Goal: Information Seeking & Learning: Learn about a topic

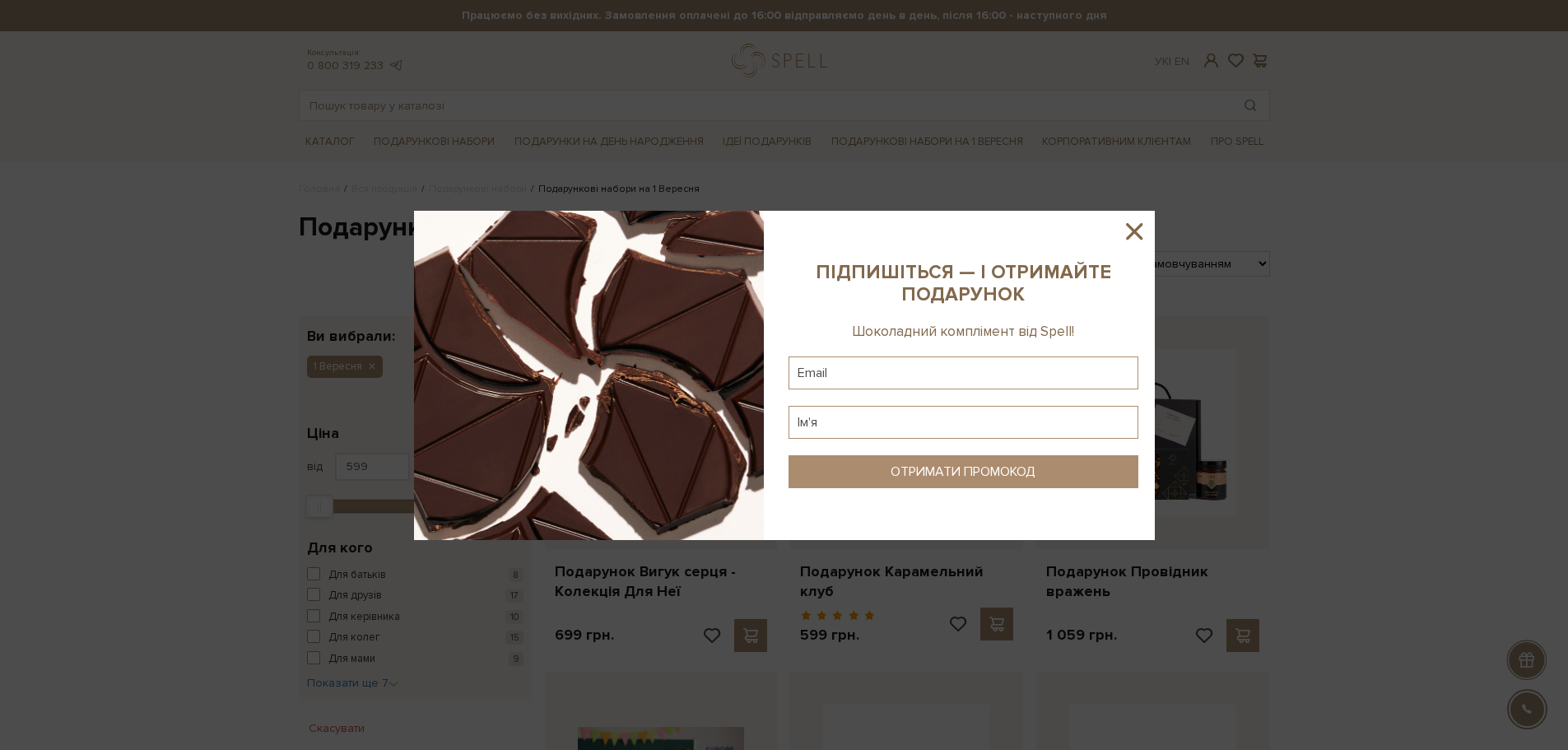
click at [1123, 224] on icon at bounding box center [1134, 232] width 28 height 28
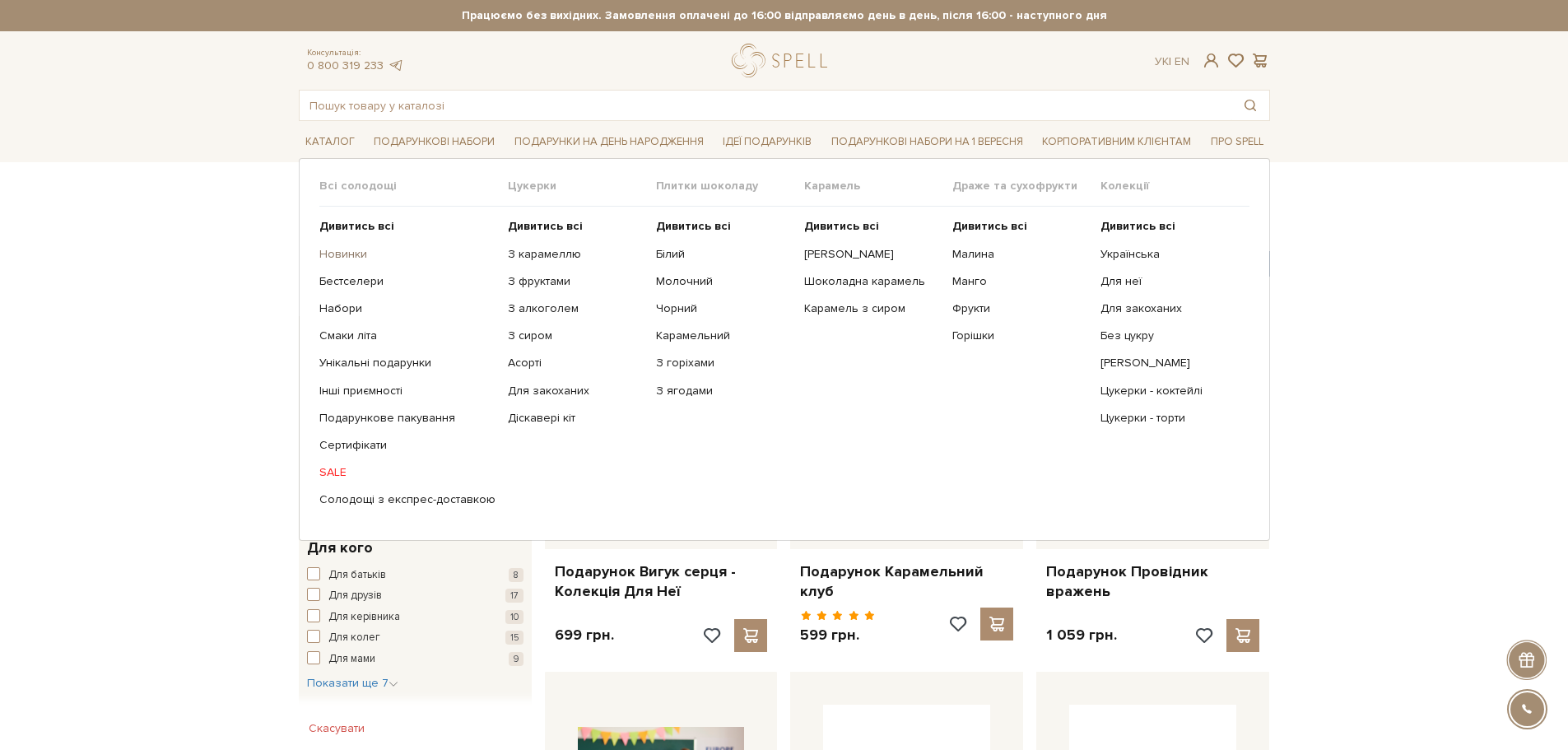
click at [356, 258] on link "Новинки" at bounding box center [407, 254] width 177 height 15
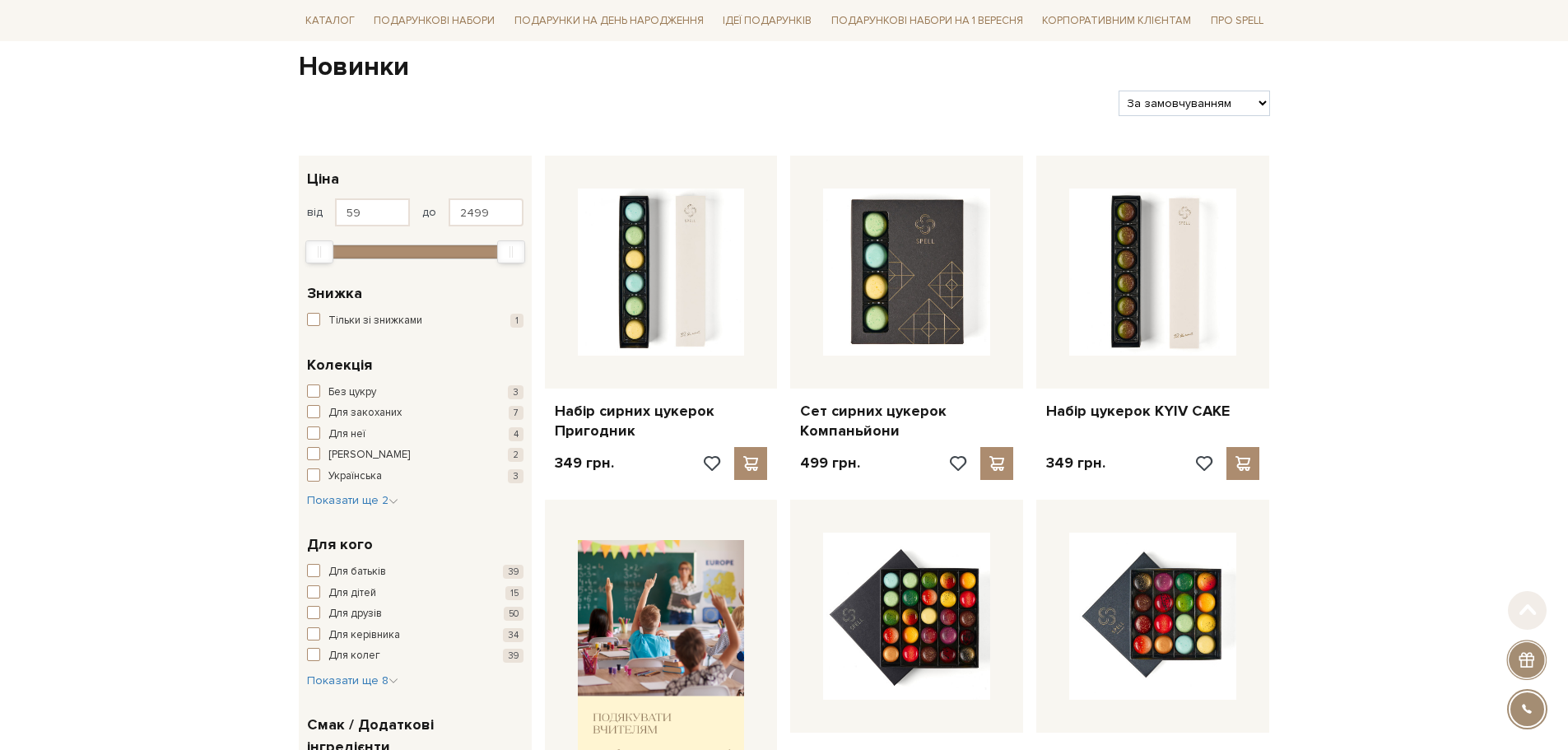
scroll to position [164, 0]
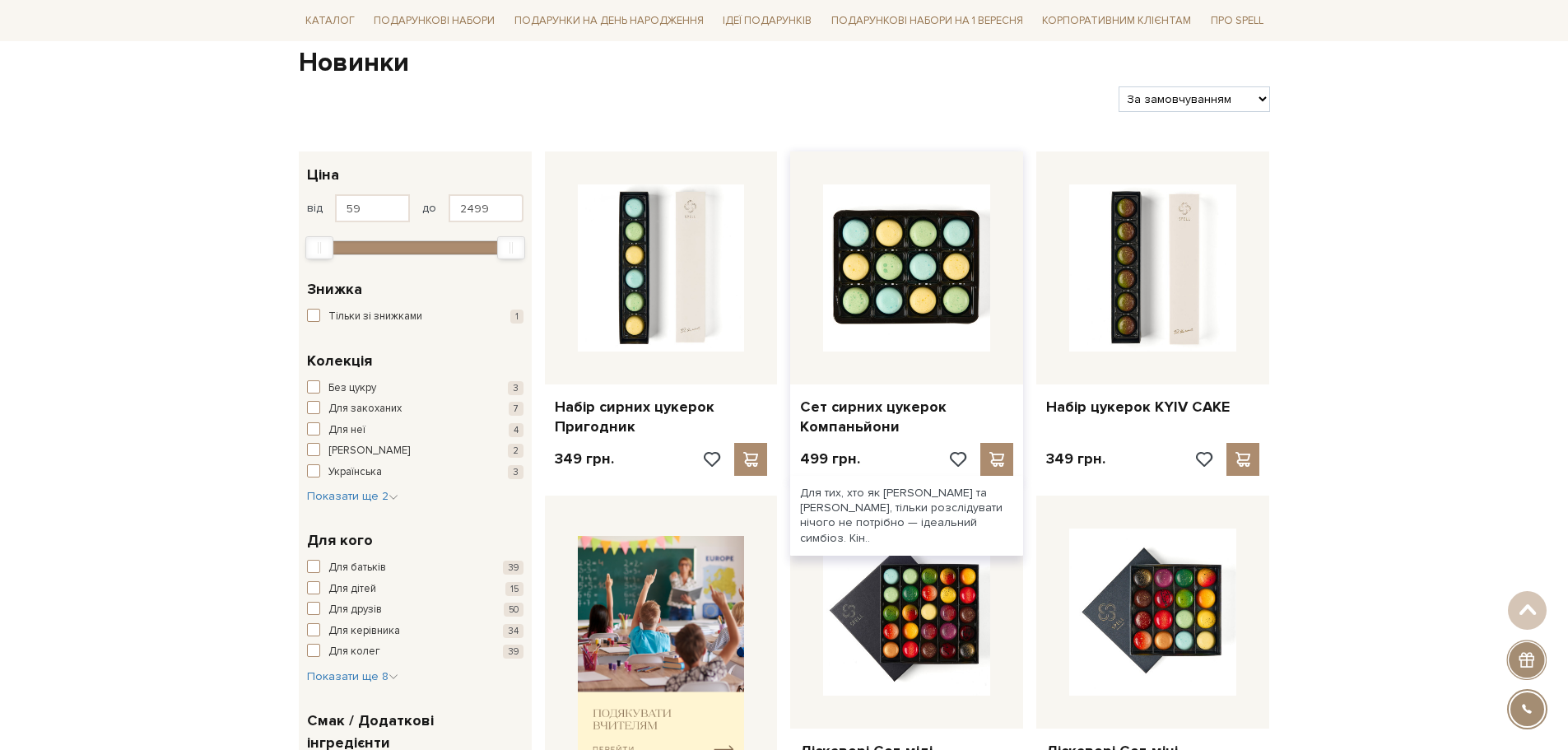
click at [923, 288] on img at bounding box center [906, 267] width 167 height 167
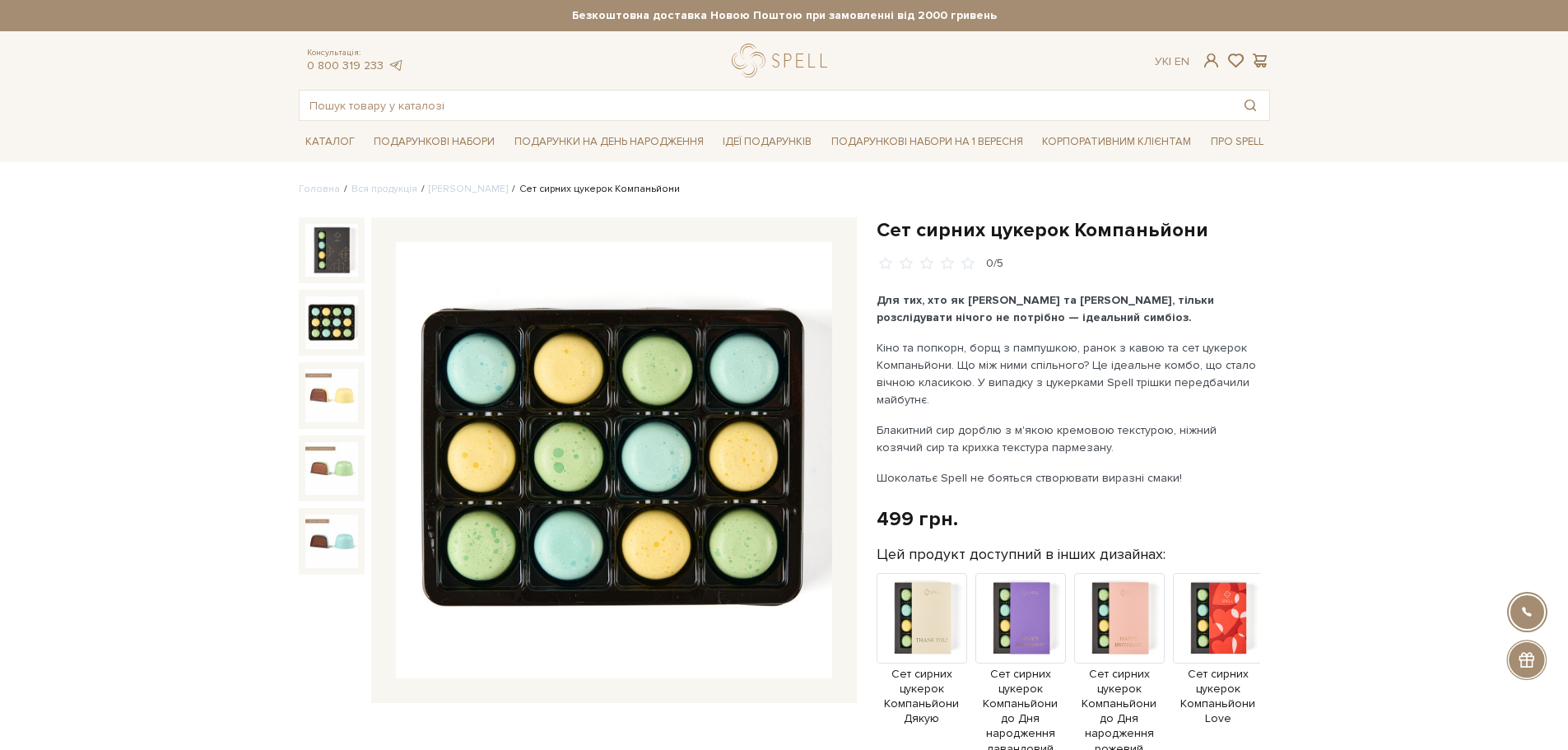
click at [333, 334] on img at bounding box center [332, 322] width 52 height 52
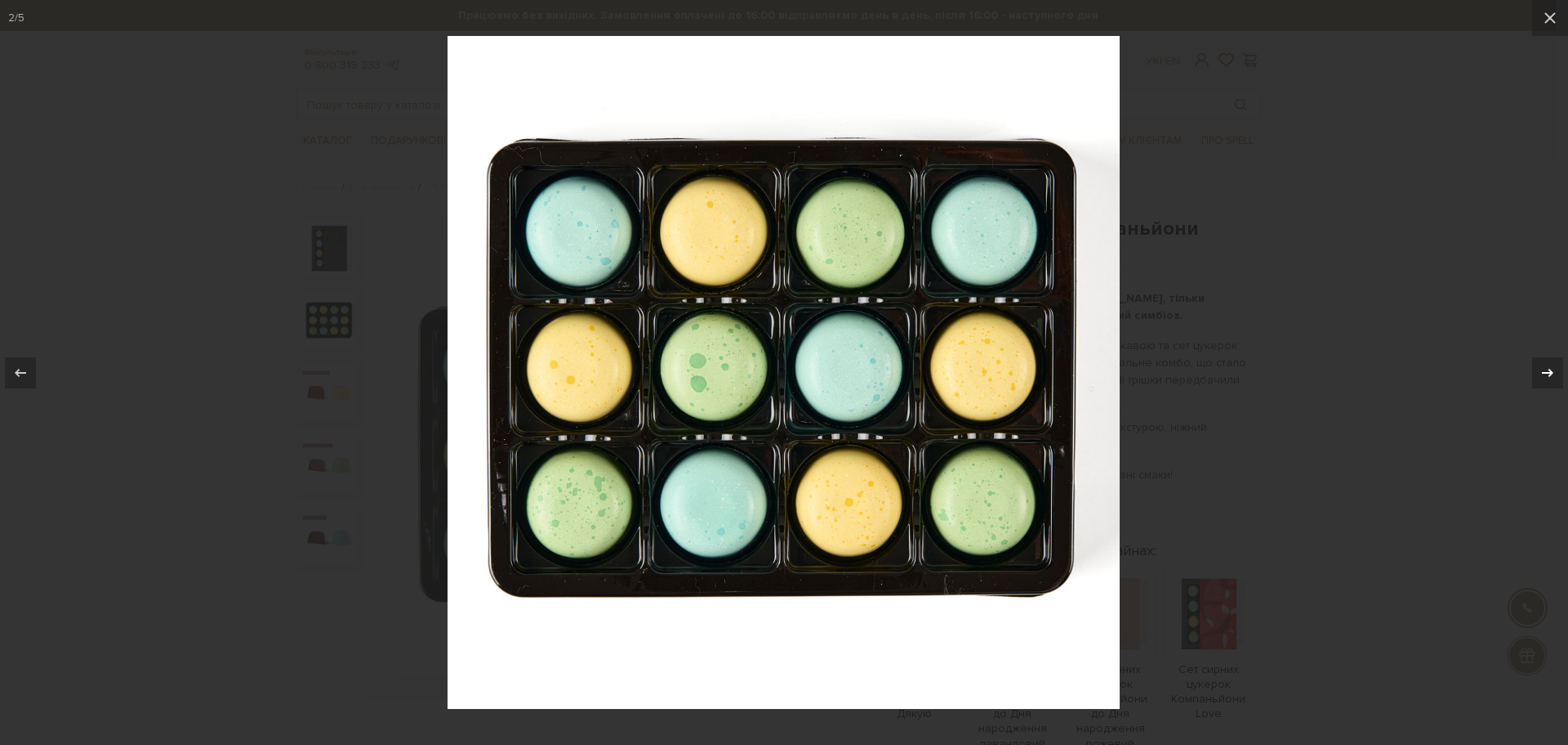
click at [1555, 377] on div at bounding box center [1548, 372] width 31 height 31
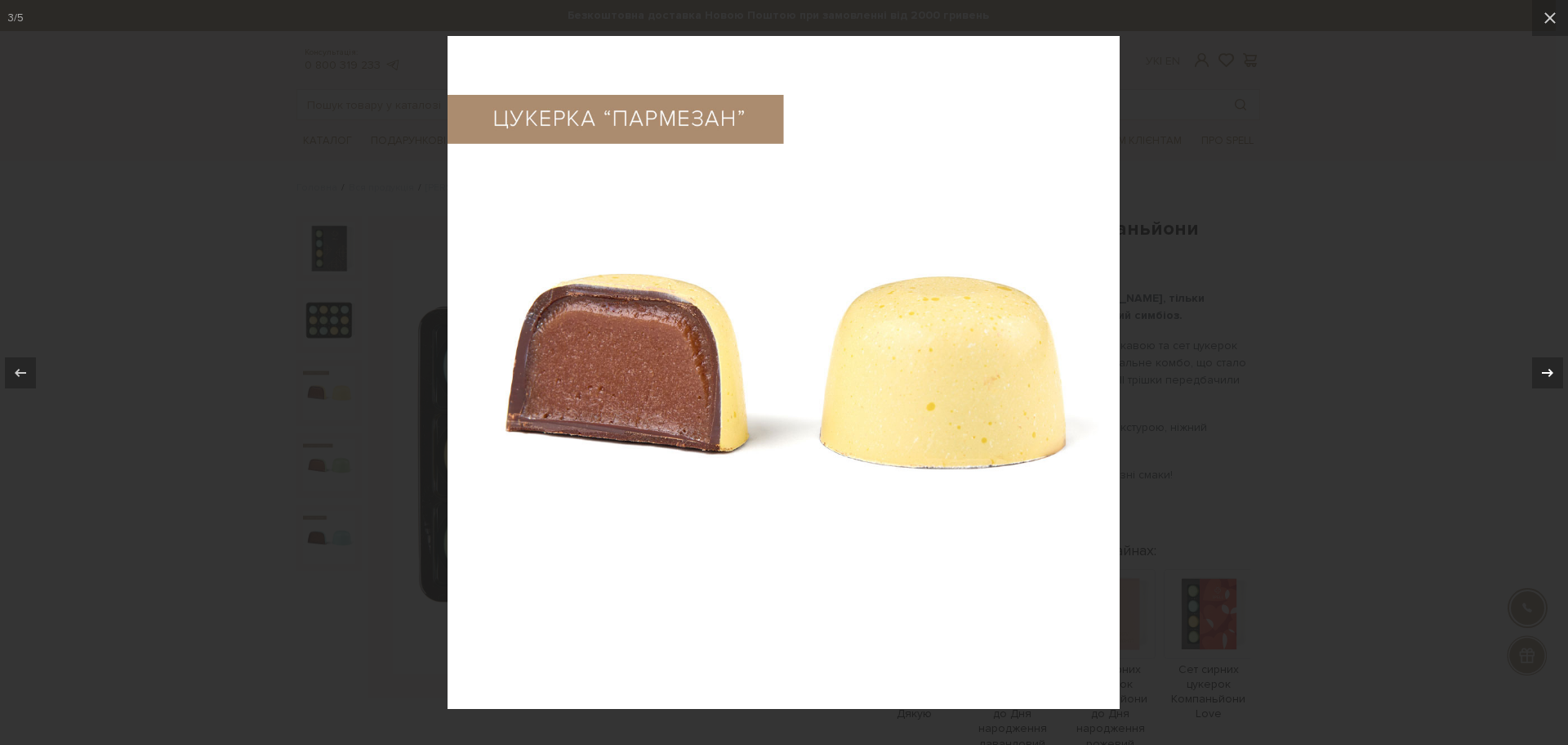
click at [1555, 377] on div at bounding box center [1548, 372] width 31 height 31
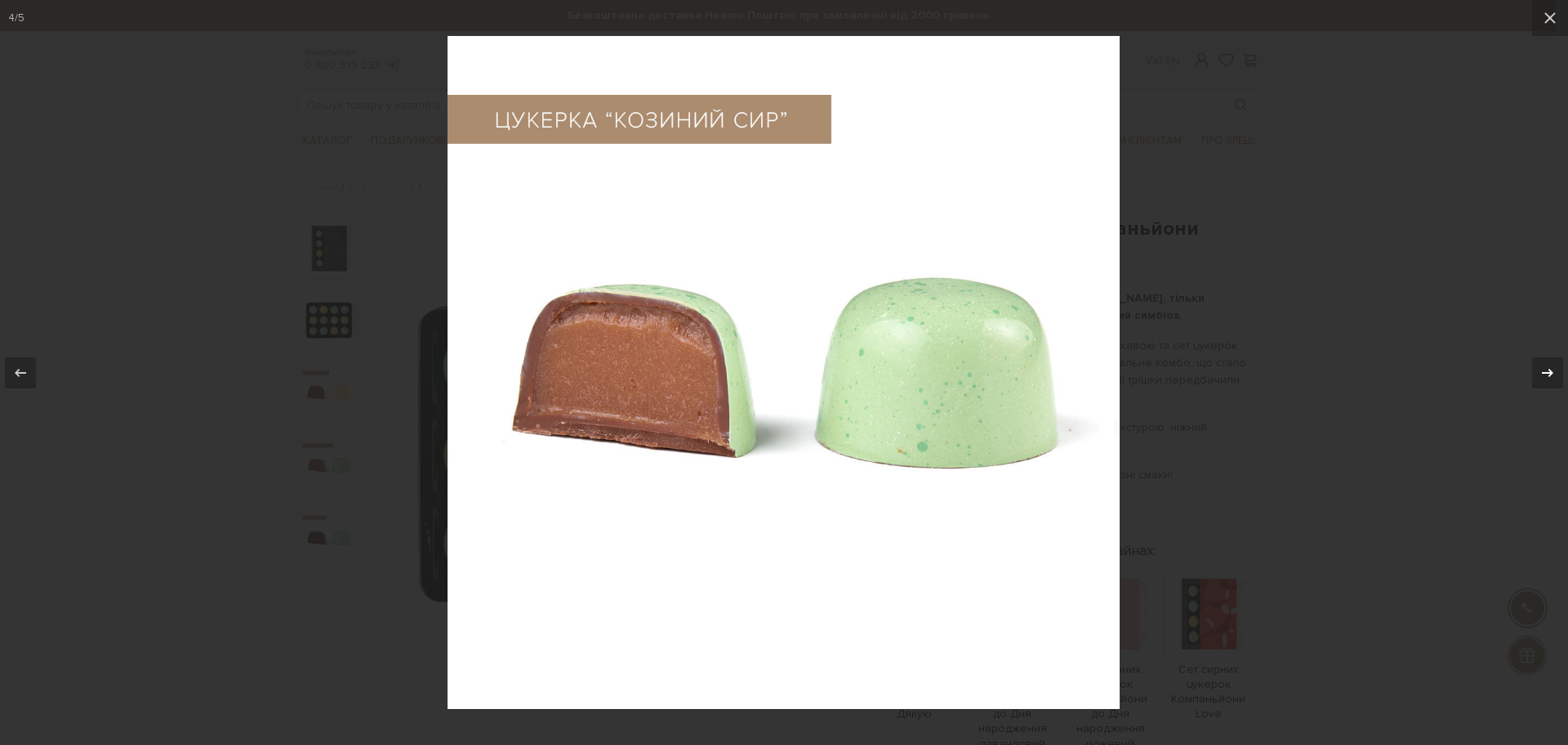
click at [1555, 377] on div at bounding box center [1548, 372] width 31 height 31
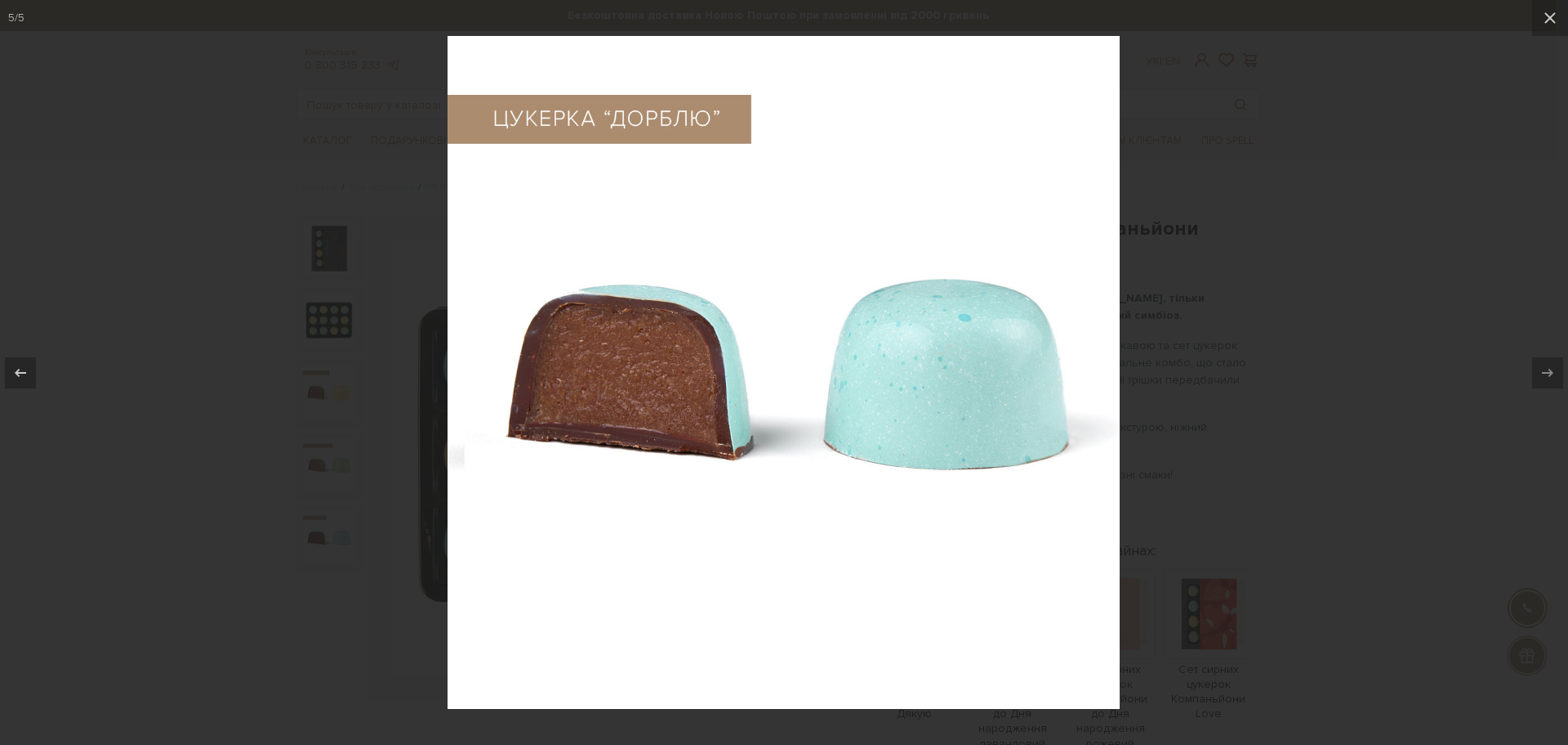
click at [1370, 313] on div at bounding box center [784, 372] width 1568 height 745
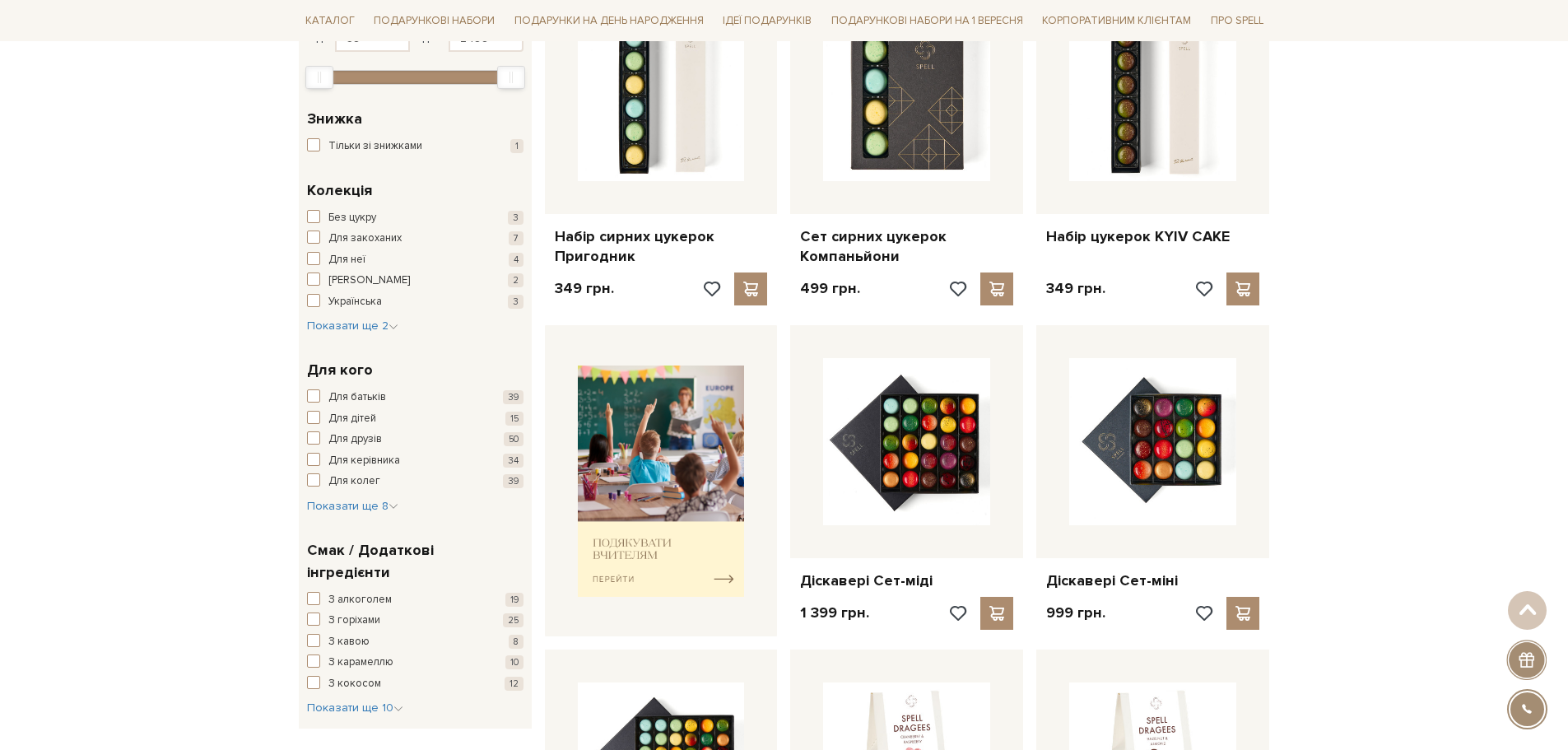
scroll to position [411, 0]
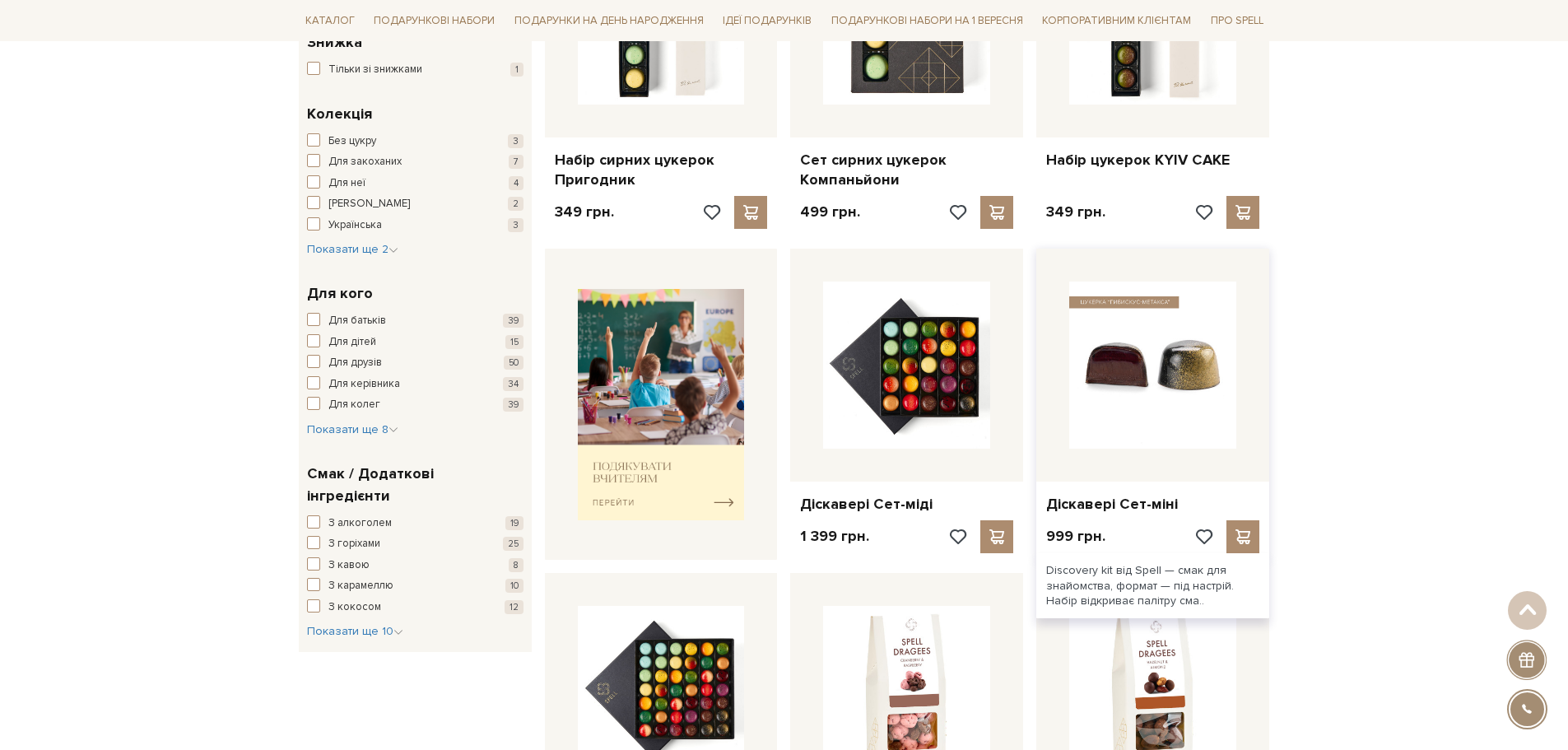
click at [1212, 361] on img at bounding box center [1152, 364] width 167 height 167
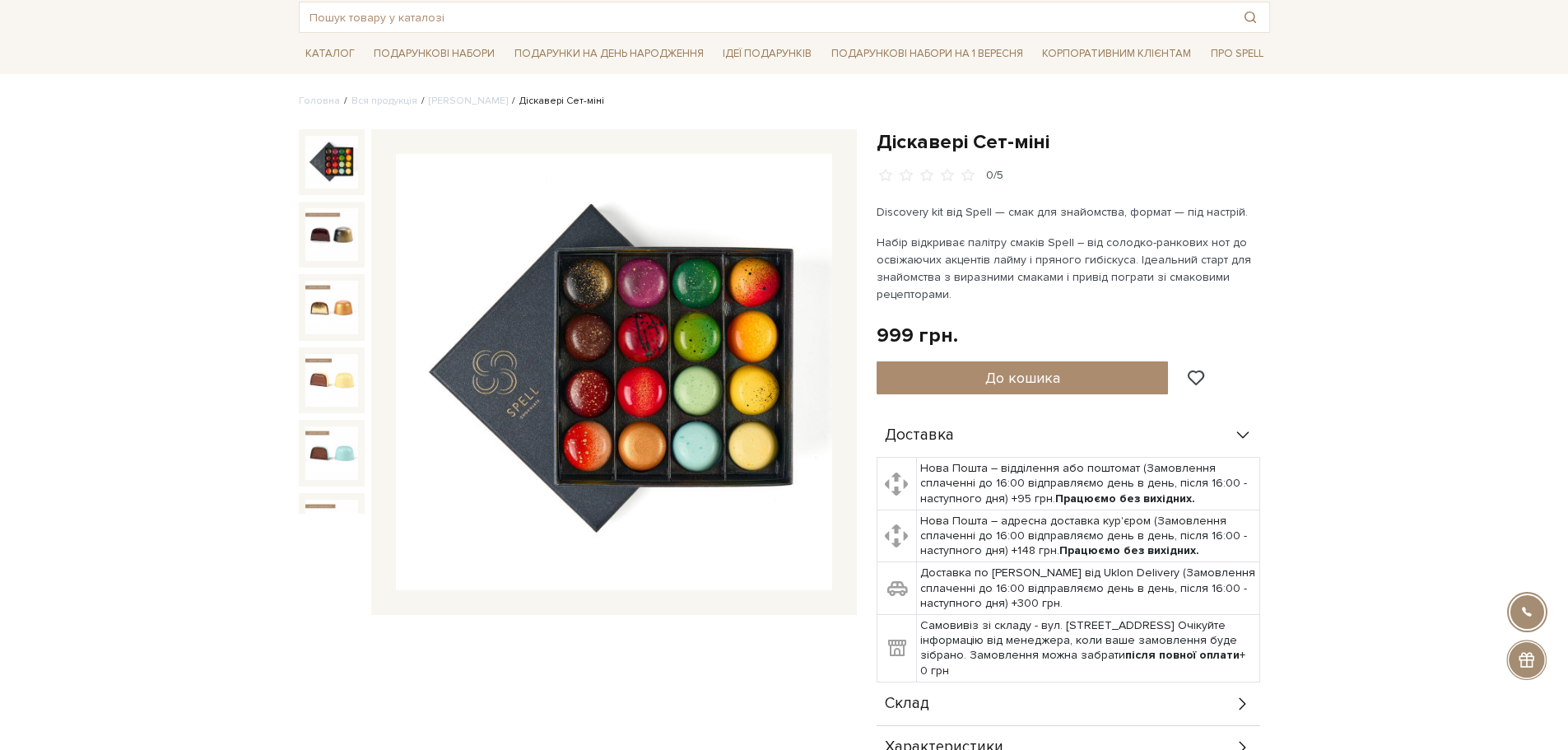
scroll to position [82, 0]
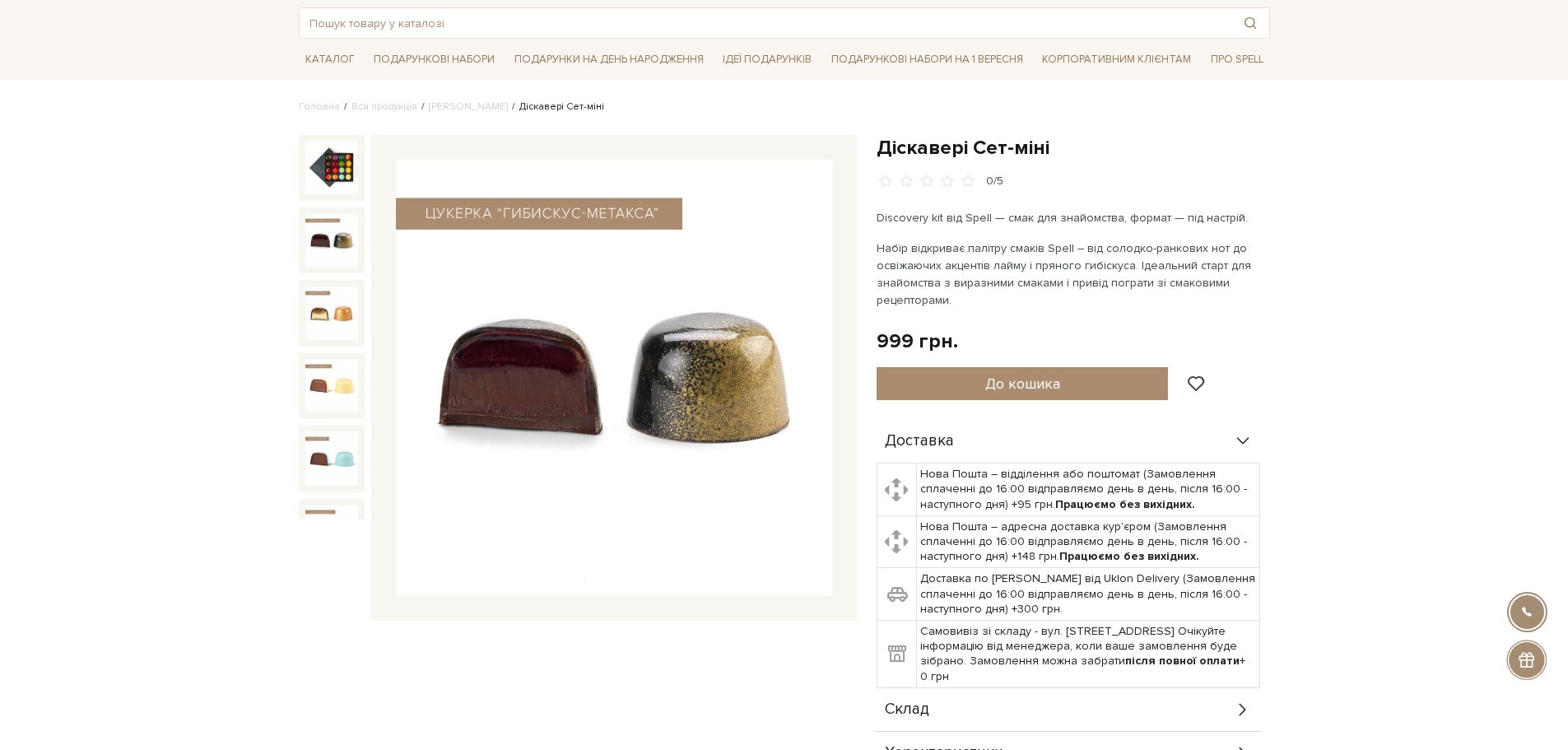
click at [309, 243] on img at bounding box center [332, 240] width 52 height 52
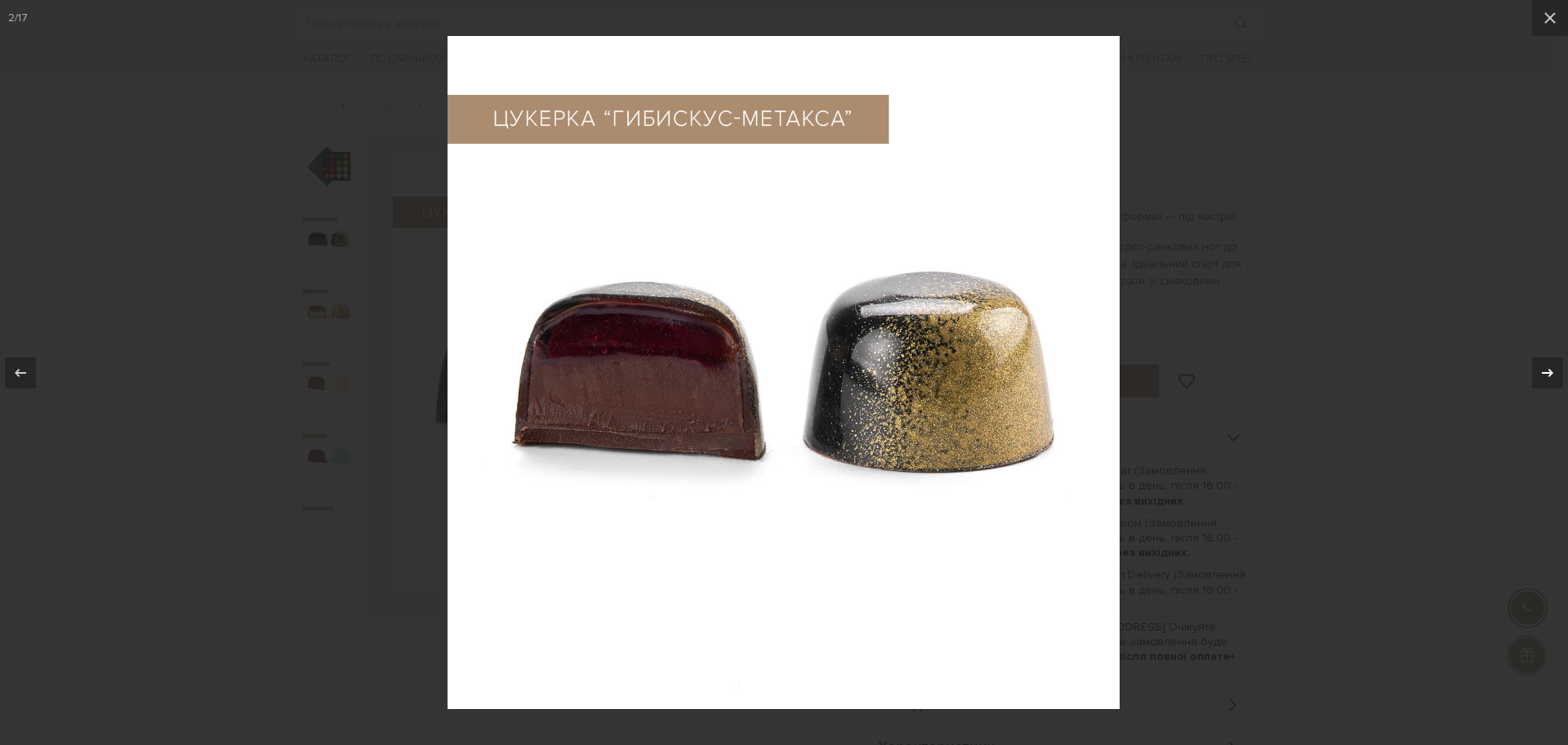
click at [1541, 366] on icon at bounding box center [1548, 372] width 19 height 19
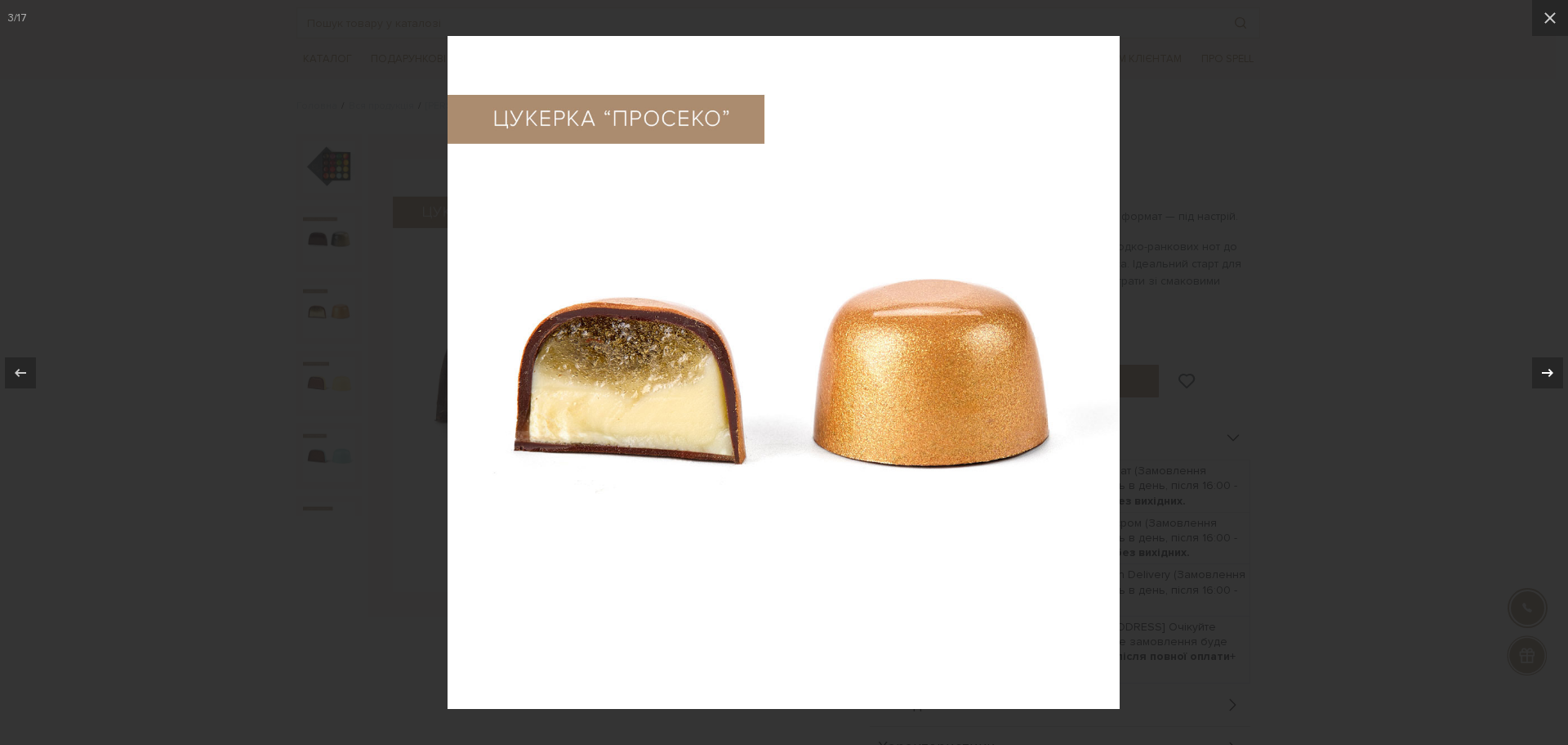
click at [1541, 366] on icon at bounding box center [1548, 372] width 19 height 19
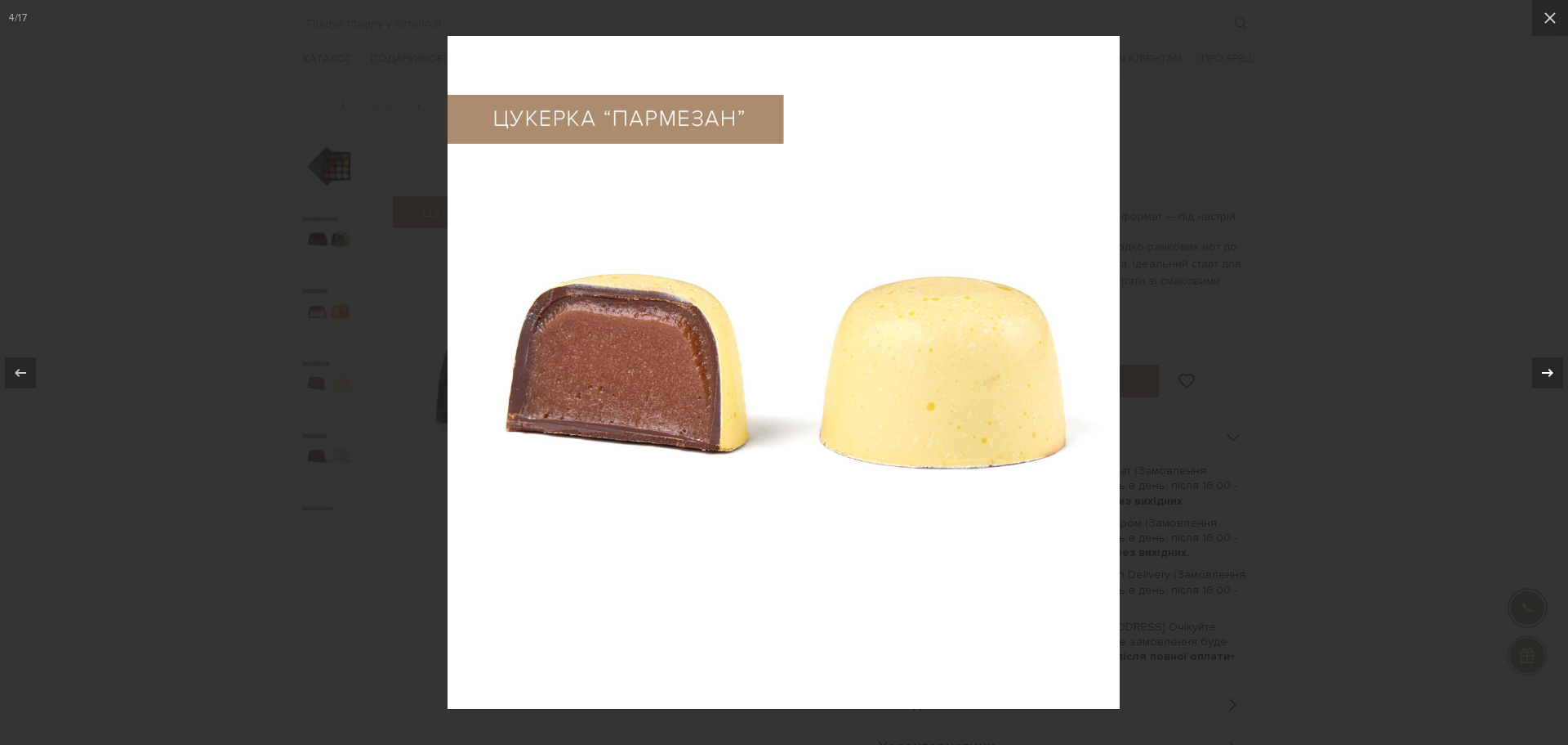
click at [1541, 366] on icon at bounding box center [1548, 372] width 19 height 19
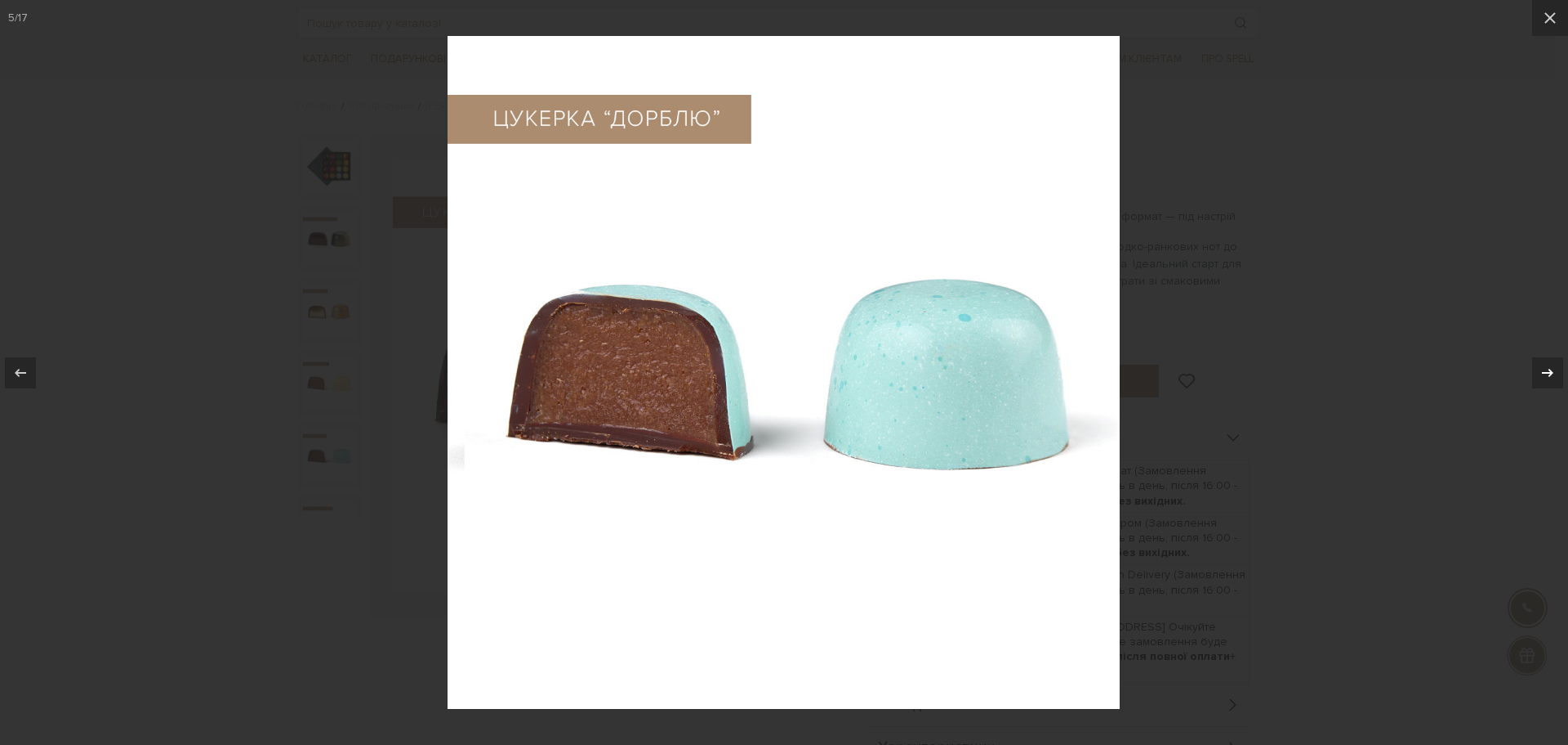
click at [1541, 366] on div "5 / 17" at bounding box center [784, 372] width 1568 height 745
click at [1548, 375] on icon at bounding box center [1548, 372] width 19 height 19
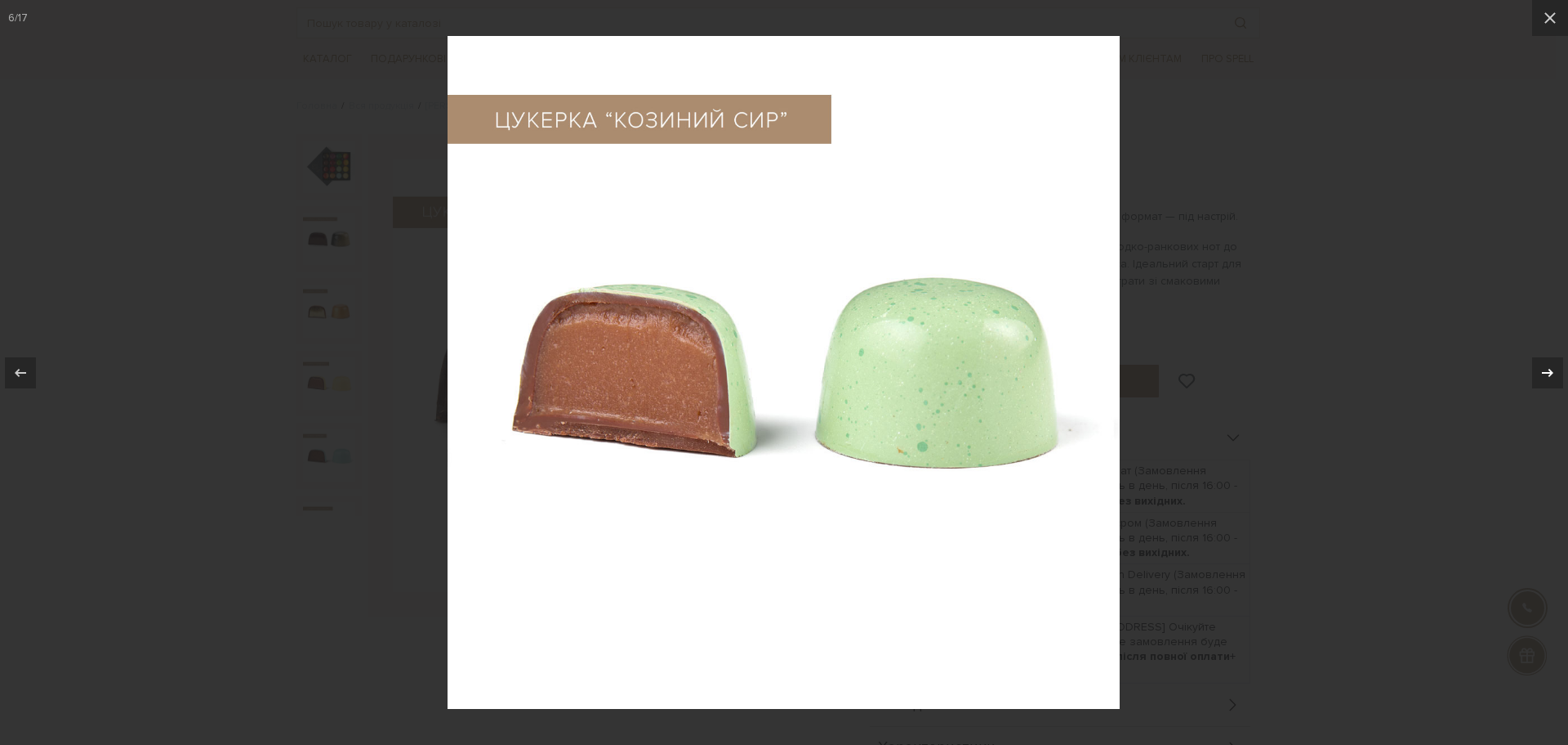
click at [1546, 368] on icon at bounding box center [1548, 372] width 19 height 19
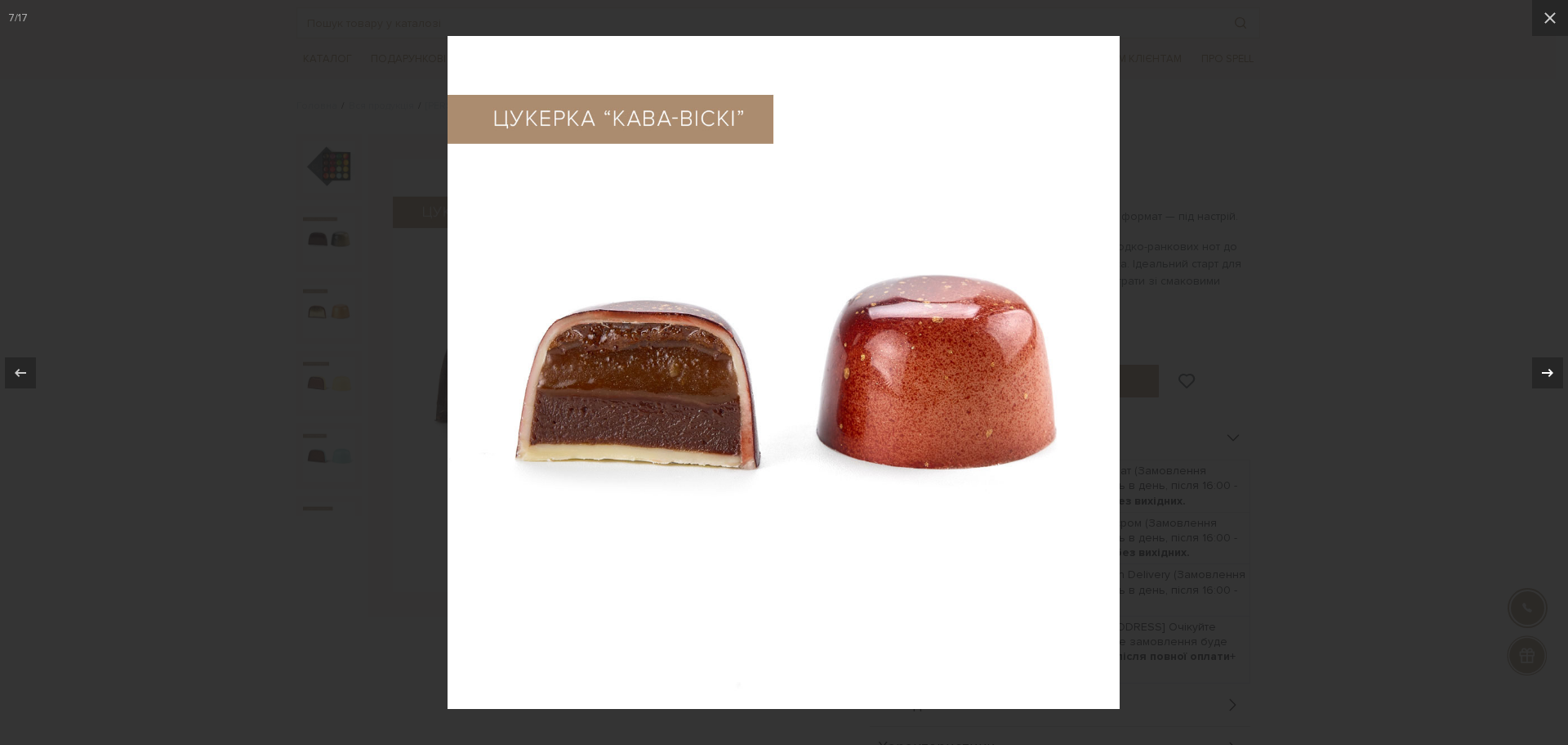
click at [1546, 368] on icon at bounding box center [1548, 372] width 19 height 19
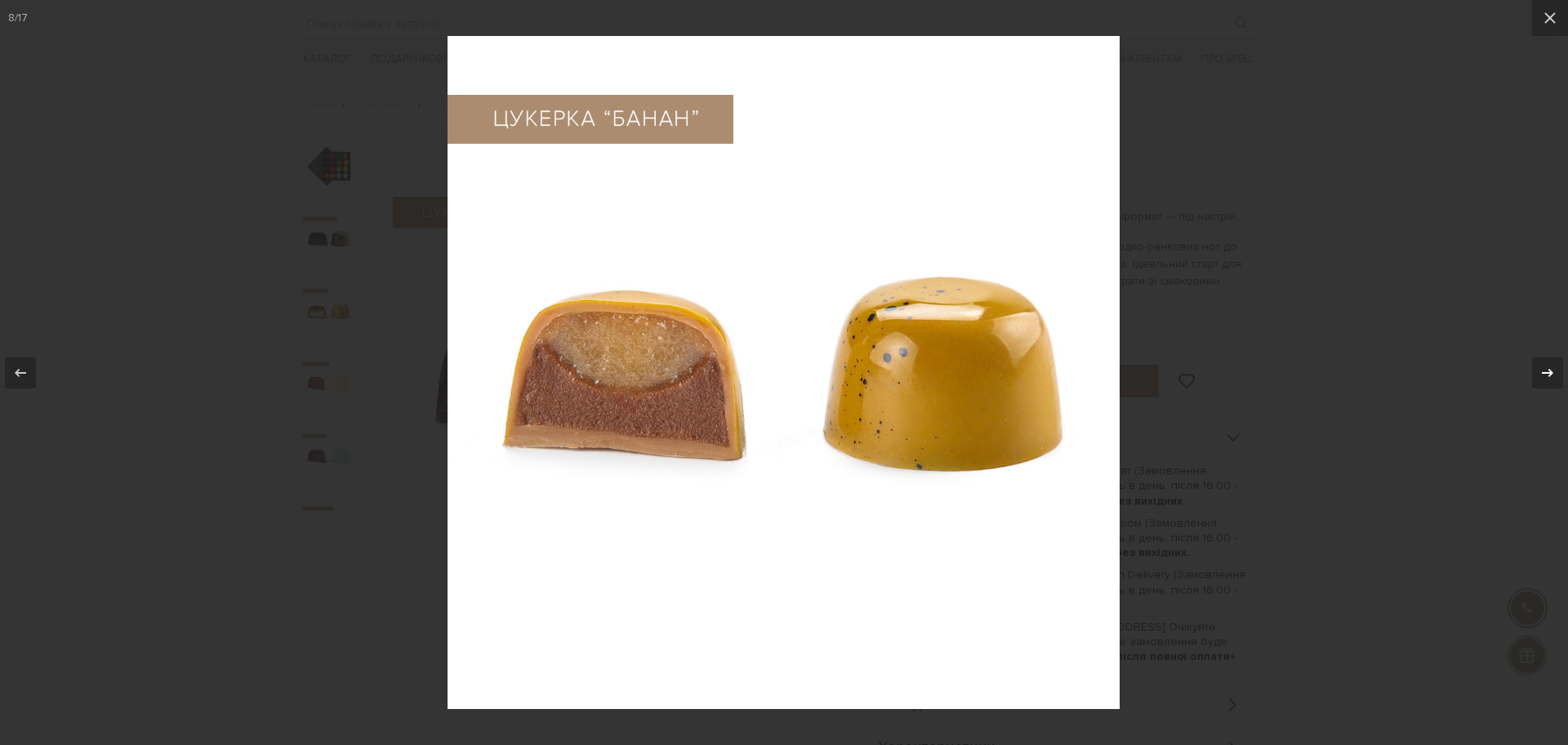
click at [1546, 368] on icon at bounding box center [1548, 372] width 19 height 19
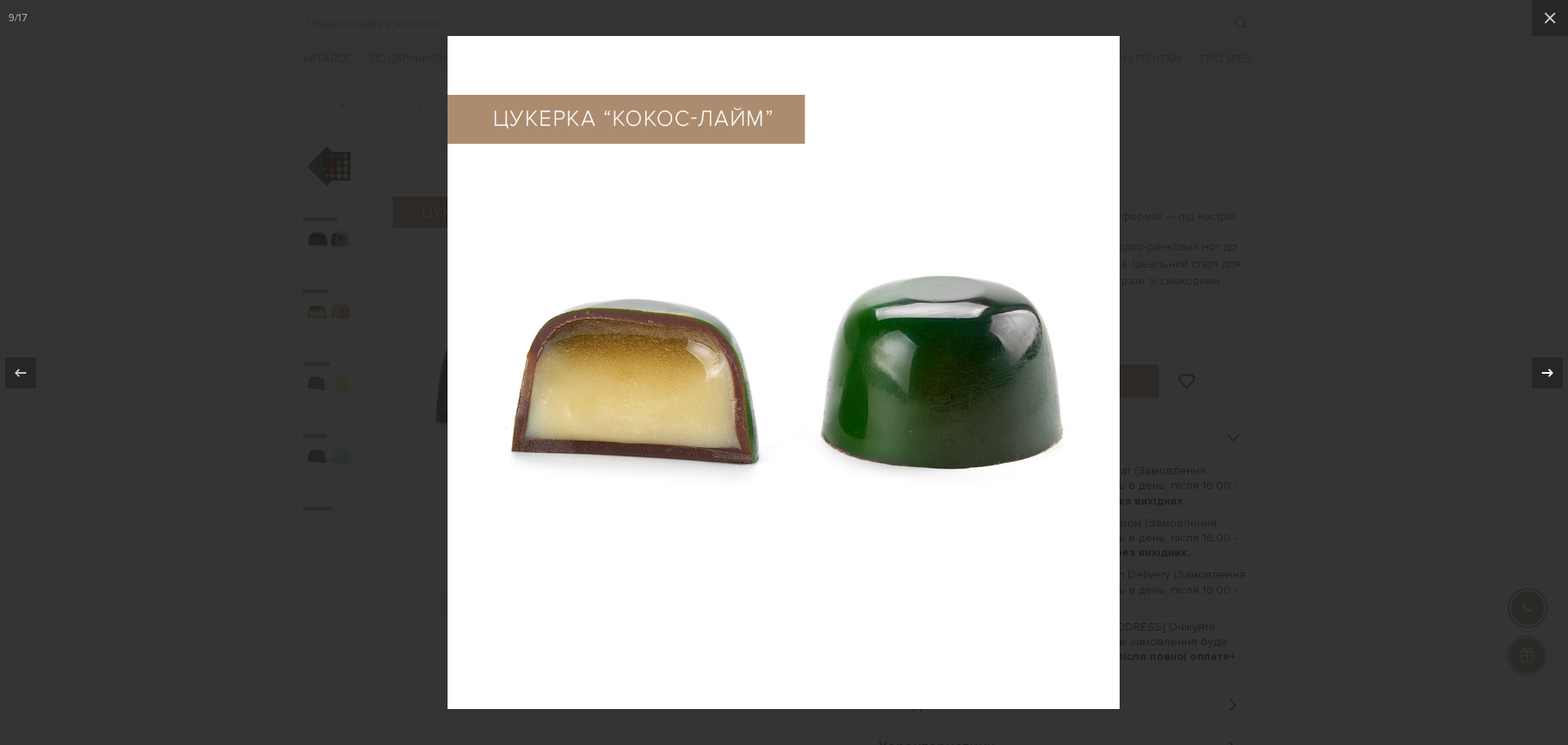
click at [1546, 368] on icon at bounding box center [1548, 372] width 19 height 19
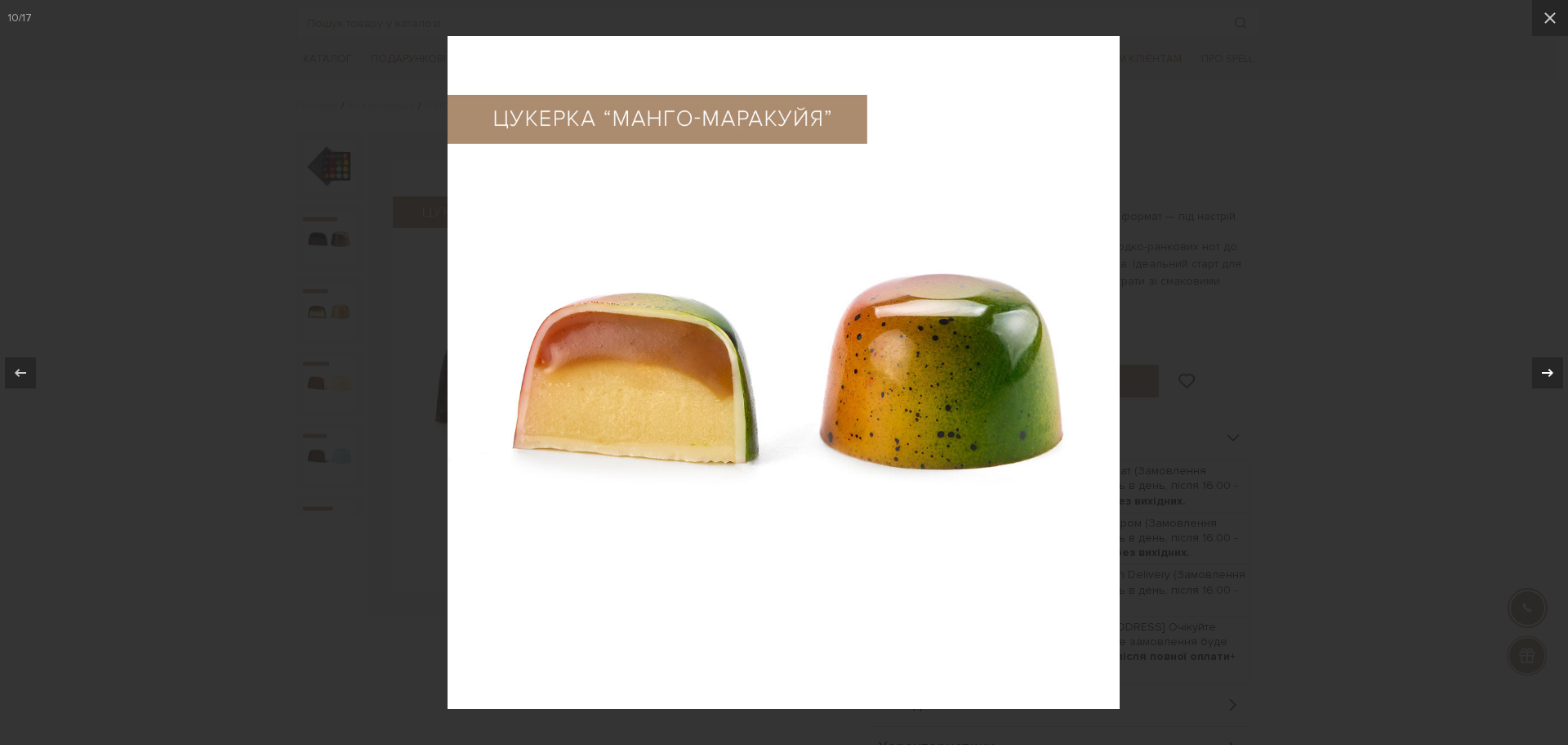
click at [1547, 366] on icon at bounding box center [1548, 372] width 19 height 19
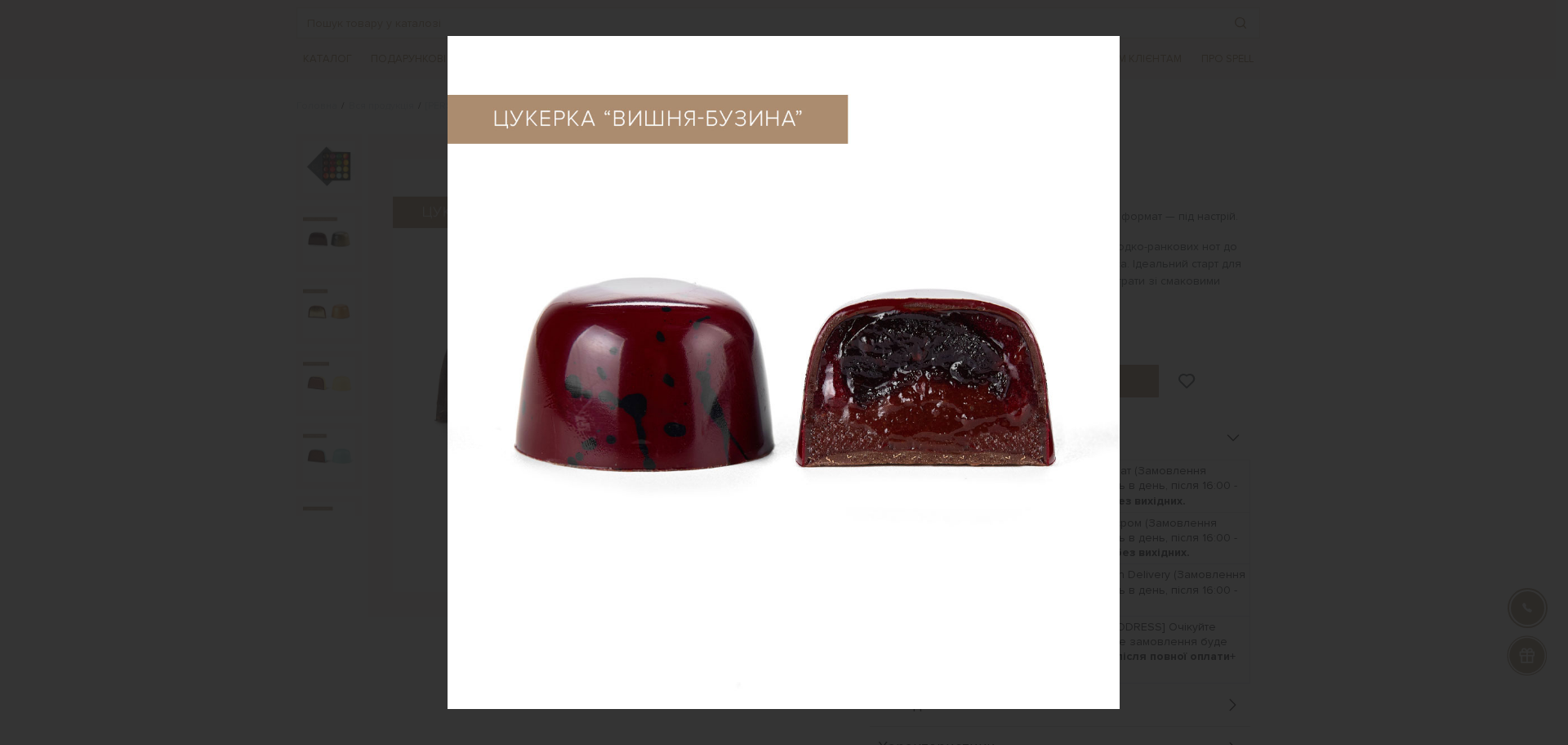
click at [1547, 366] on div "11 / 17" at bounding box center [784, 372] width 1568 height 745
click at [1549, 371] on icon at bounding box center [1548, 372] width 19 height 19
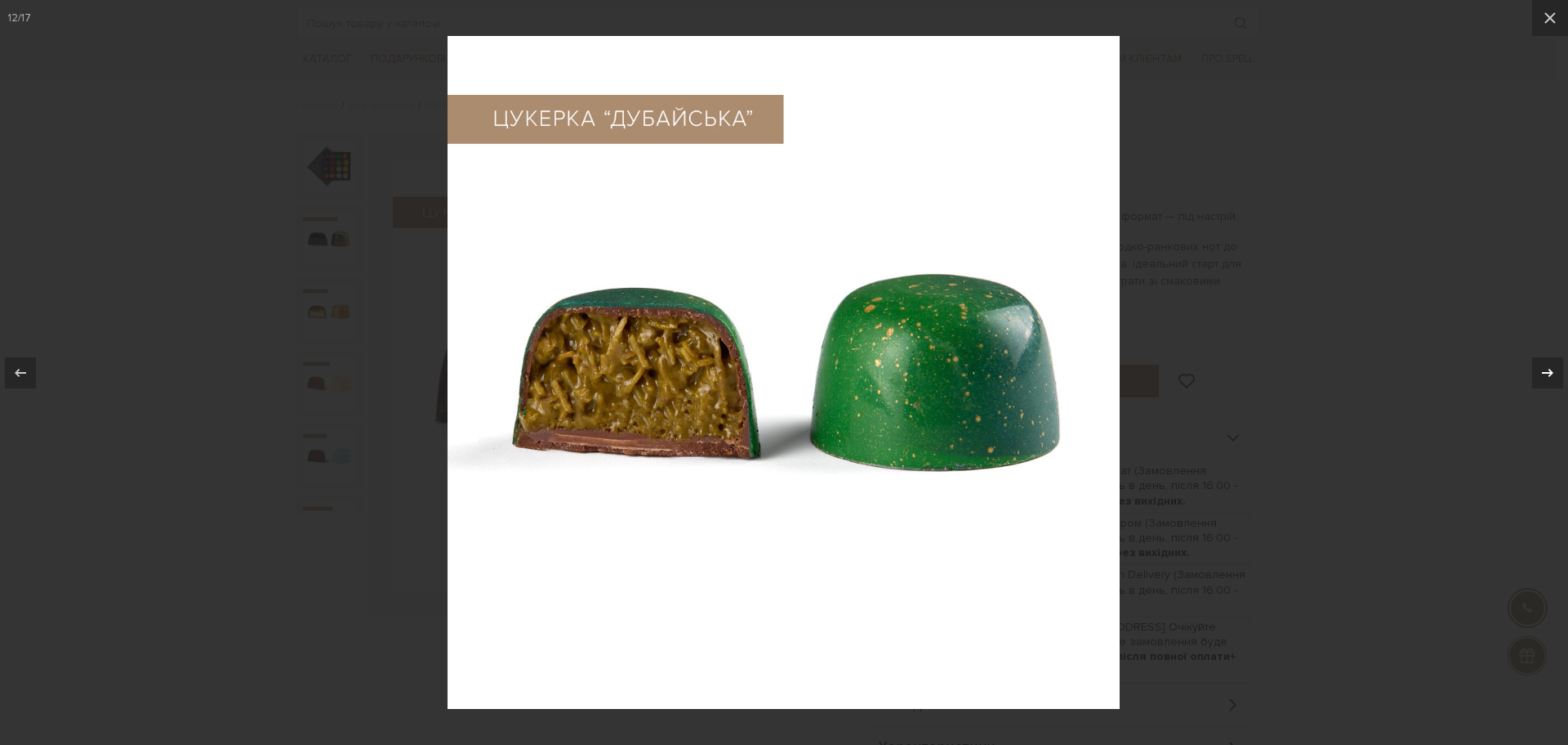
click at [1549, 371] on icon at bounding box center [1548, 372] width 19 height 19
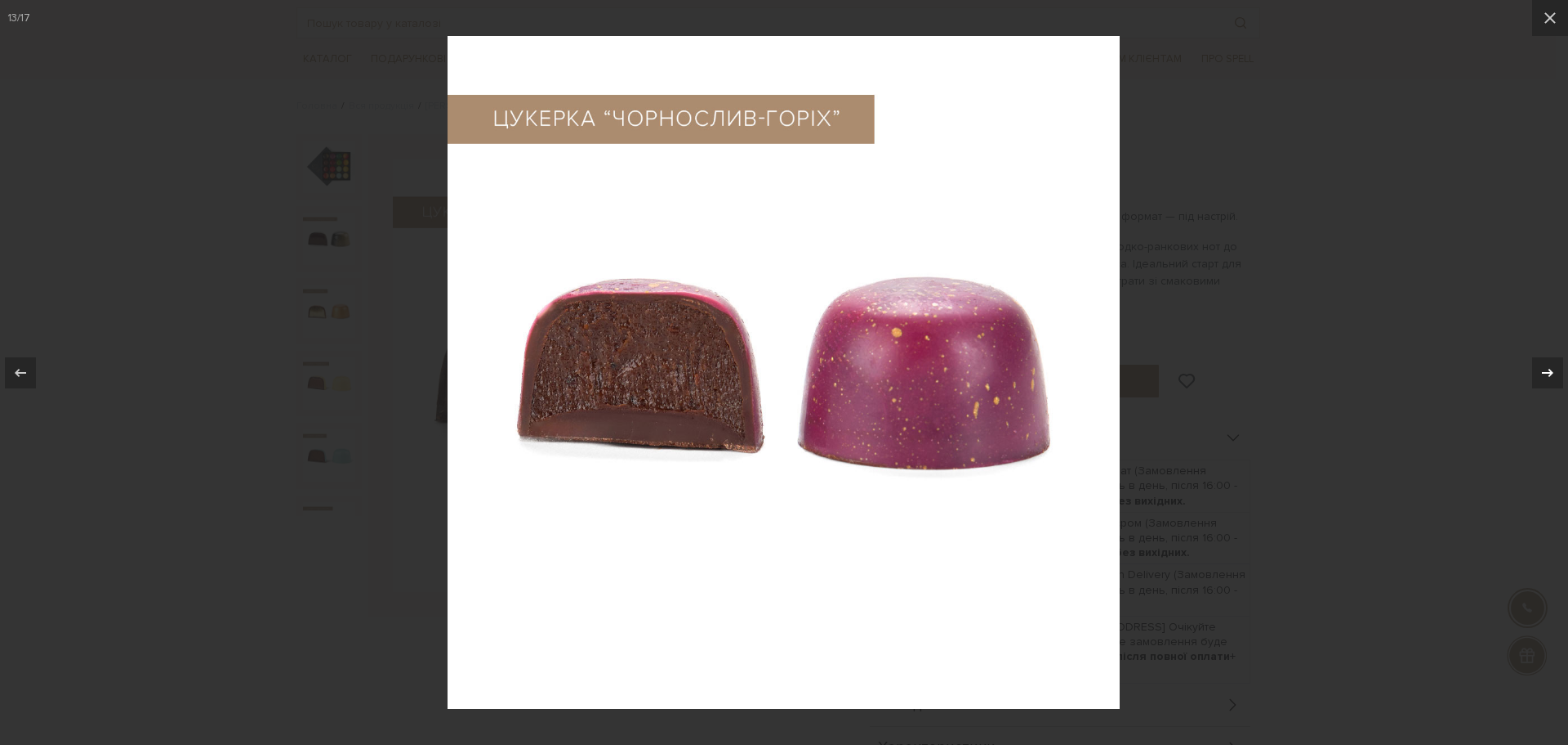
click at [1549, 371] on icon at bounding box center [1548, 372] width 19 height 19
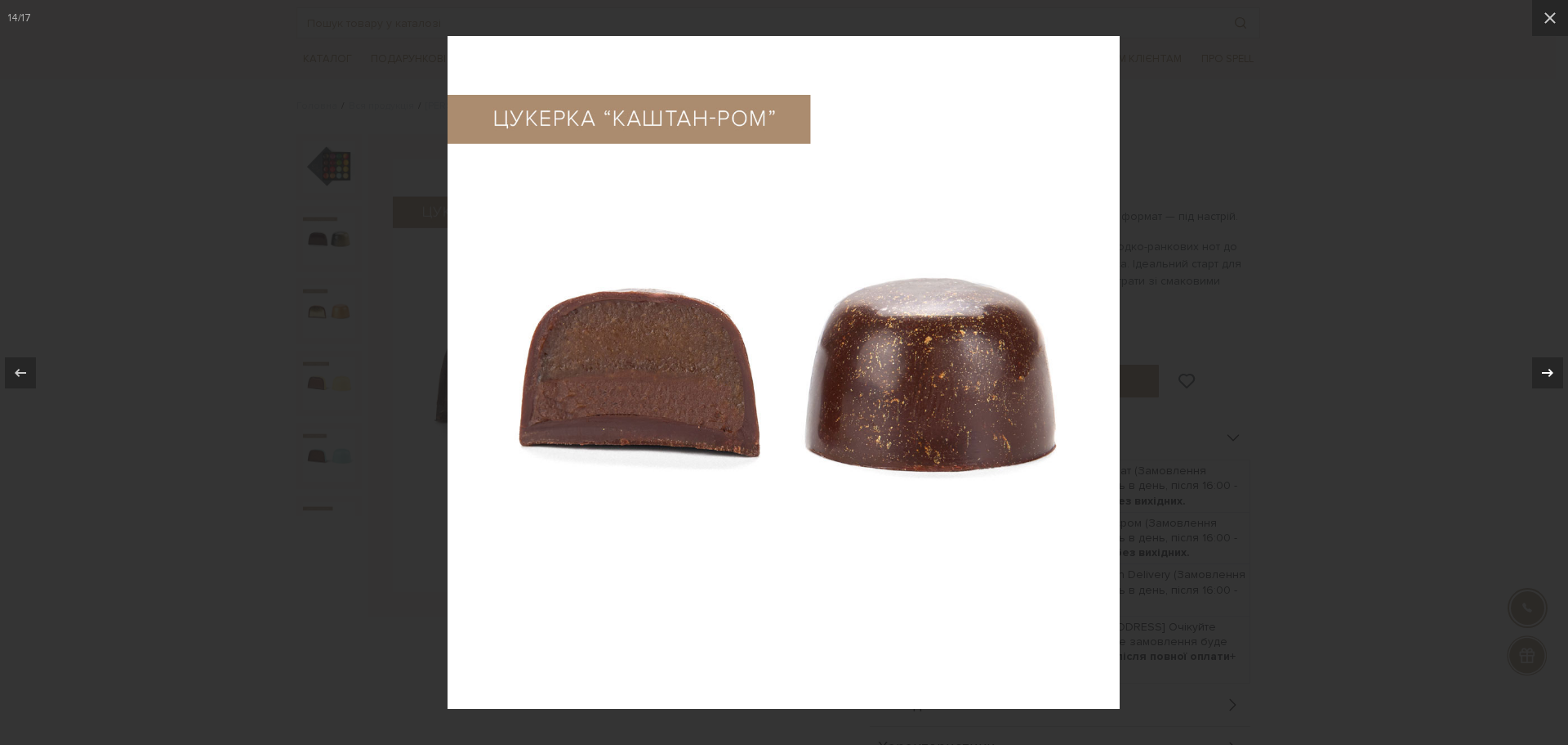
click at [1549, 371] on icon at bounding box center [1548, 372] width 19 height 19
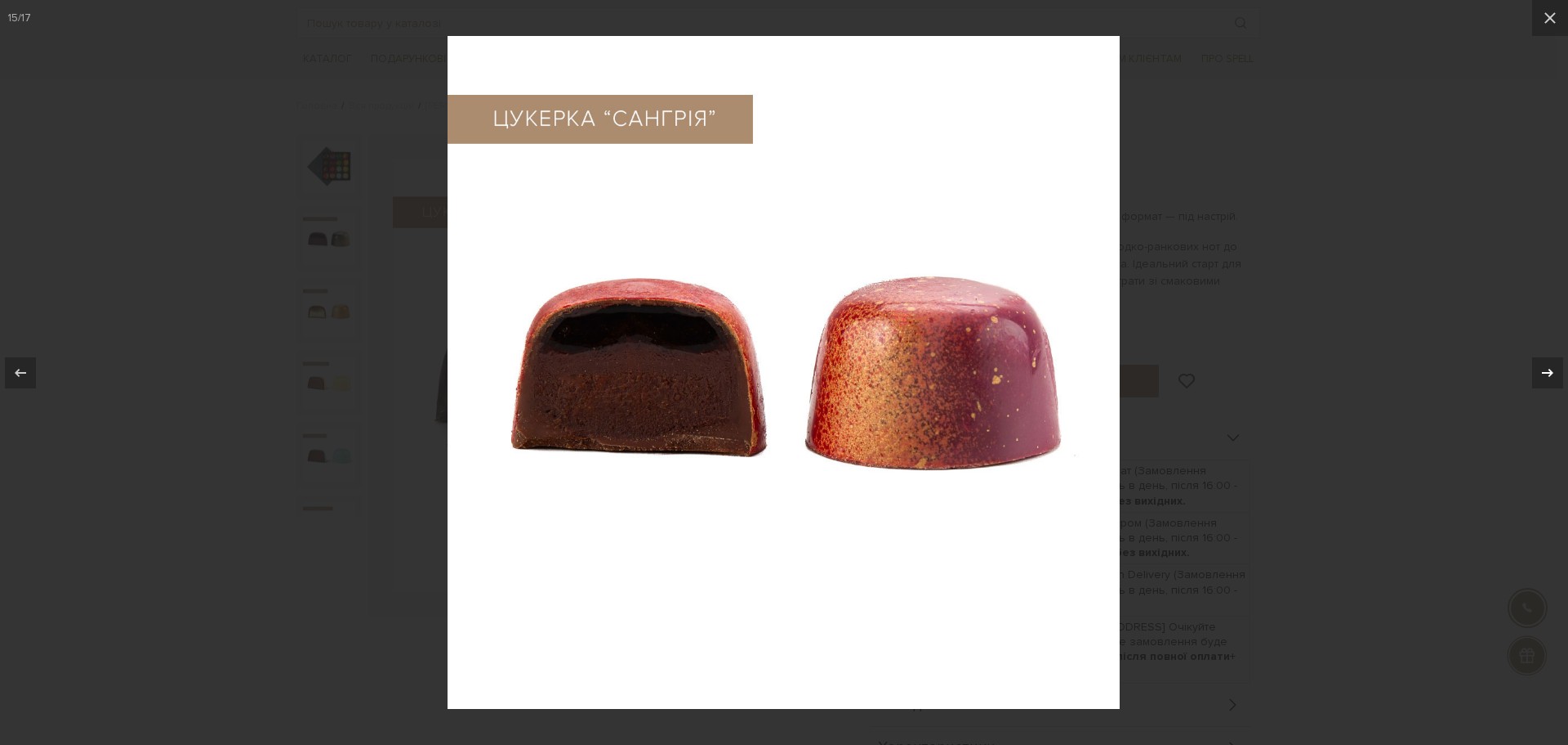
click at [1549, 371] on icon at bounding box center [1548, 372] width 19 height 19
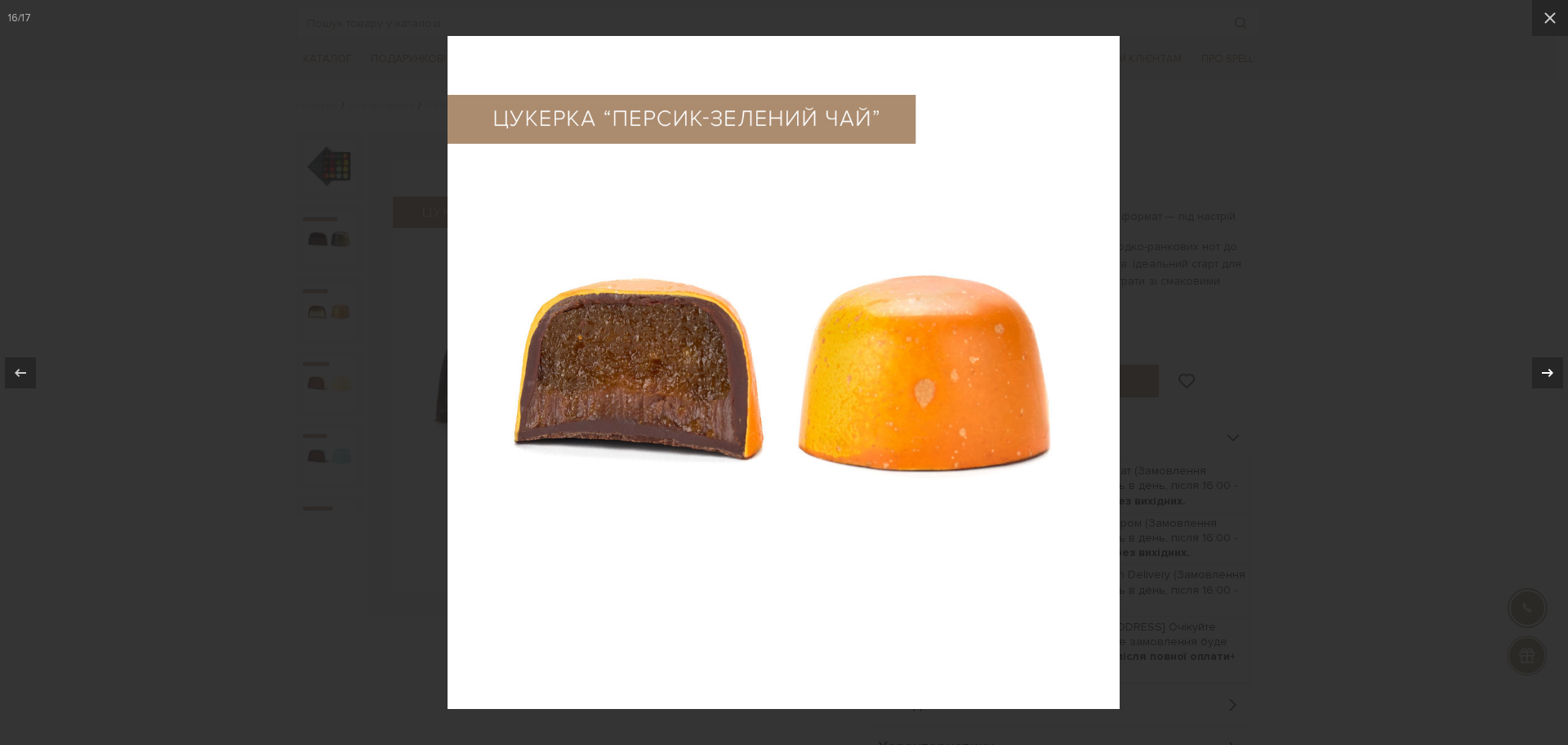
click at [1549, 371] on icon at bounding box center [1548, 372] width 19 height 19
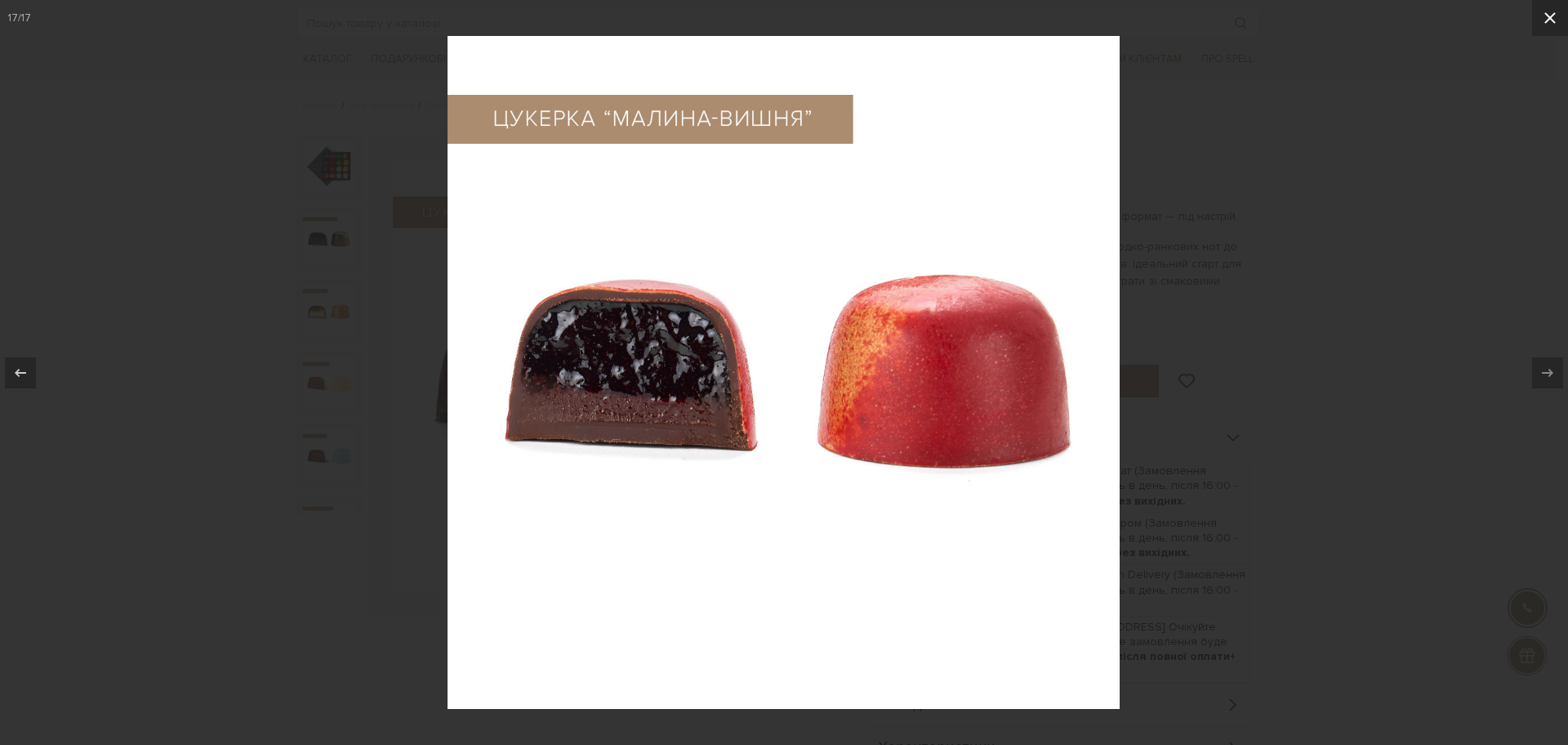
click at [1553, 17] on icon at bounding box center [1549, 18] width 19 height 19
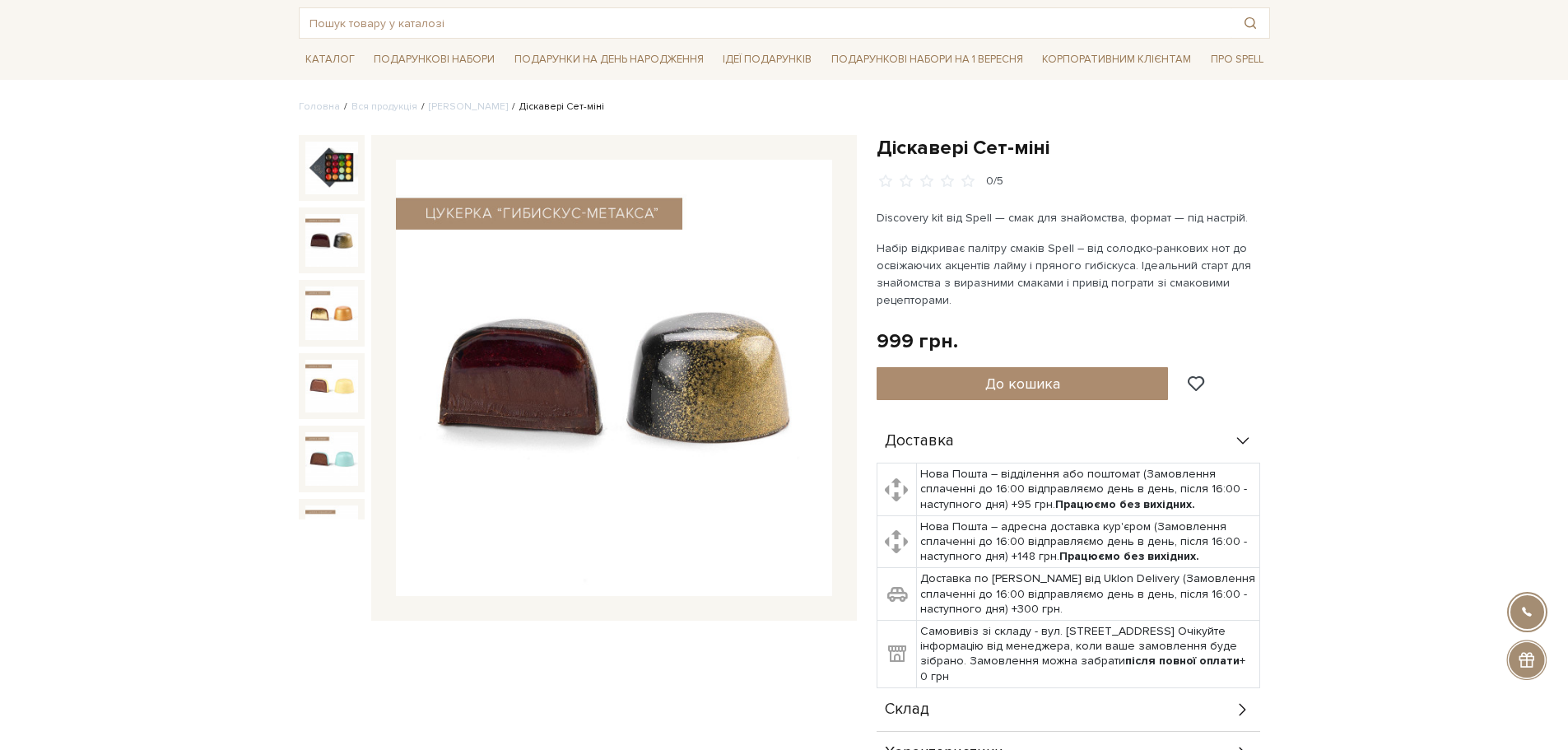
scroll to position [805, 0]
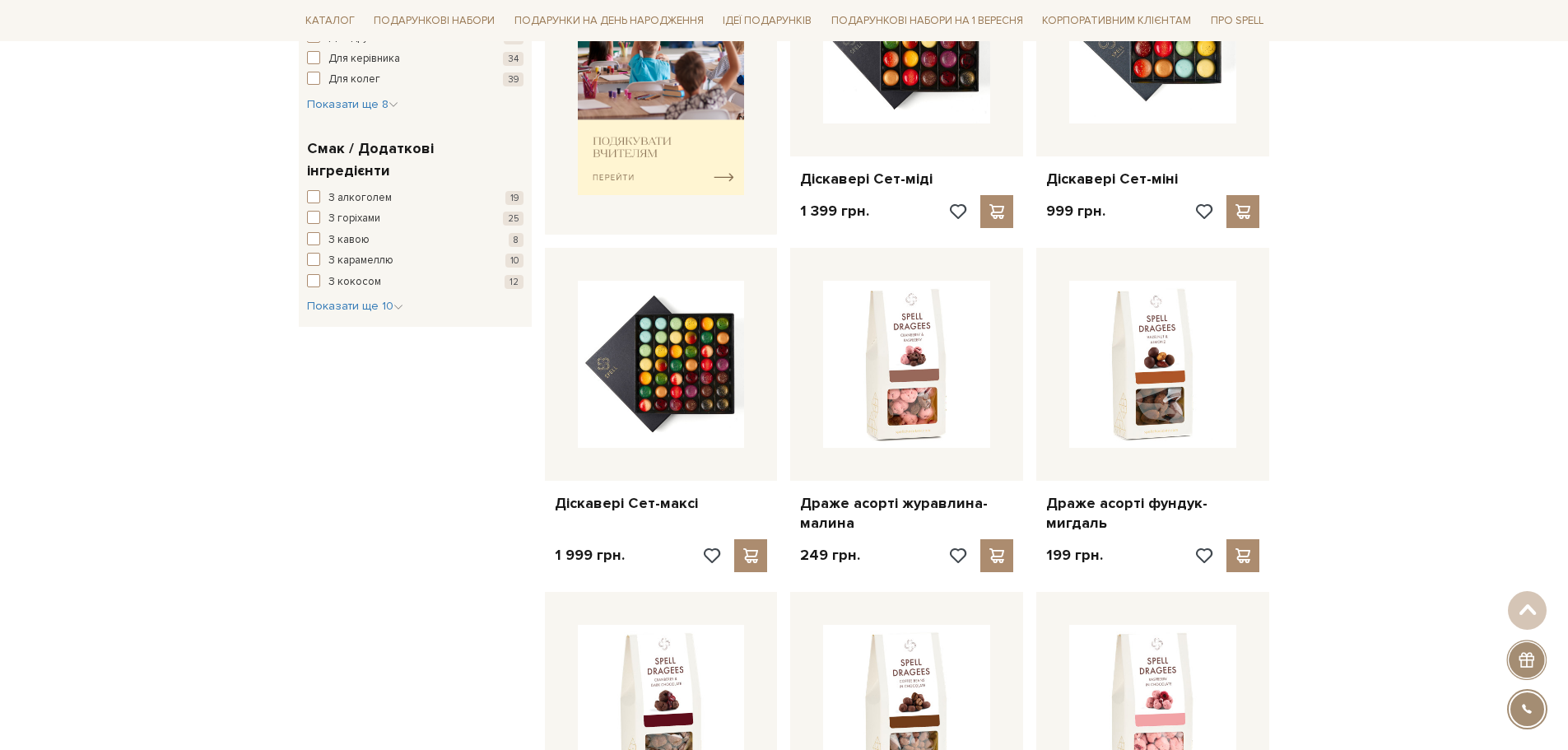
scroll to position [741, 0]
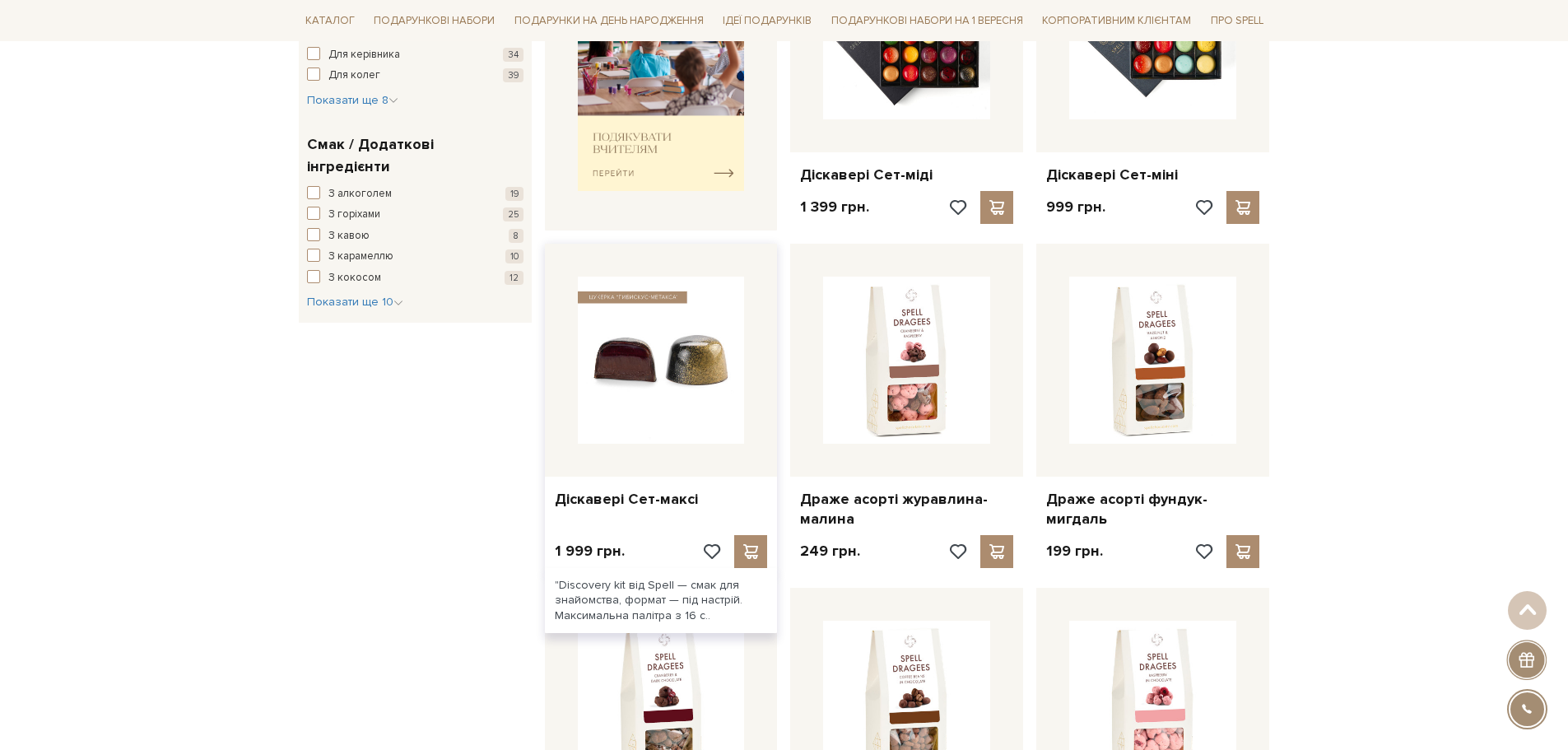
click at [657, 355] on img at bounding box center [661, 360] width 167 height 167
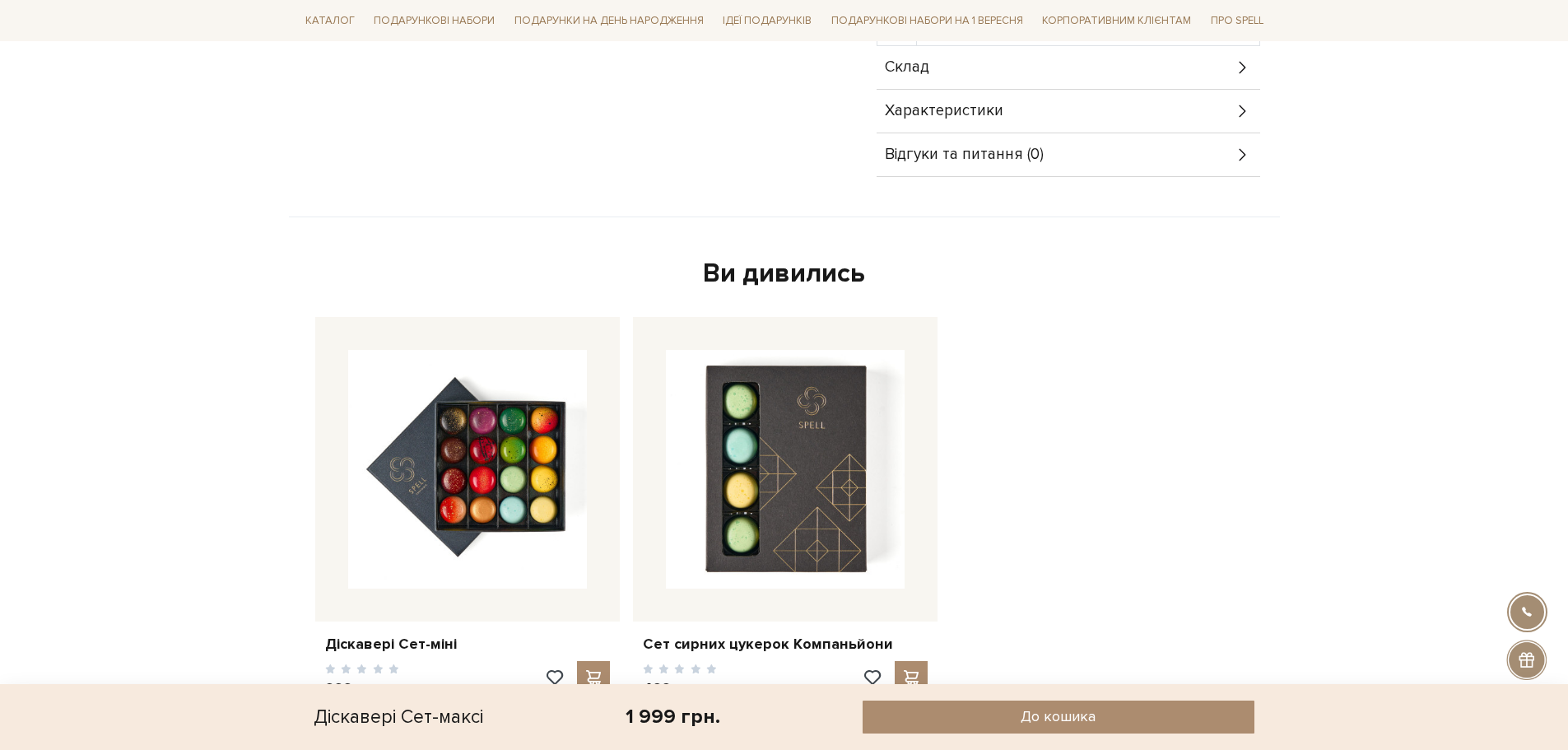
scroll to position [741, 0]
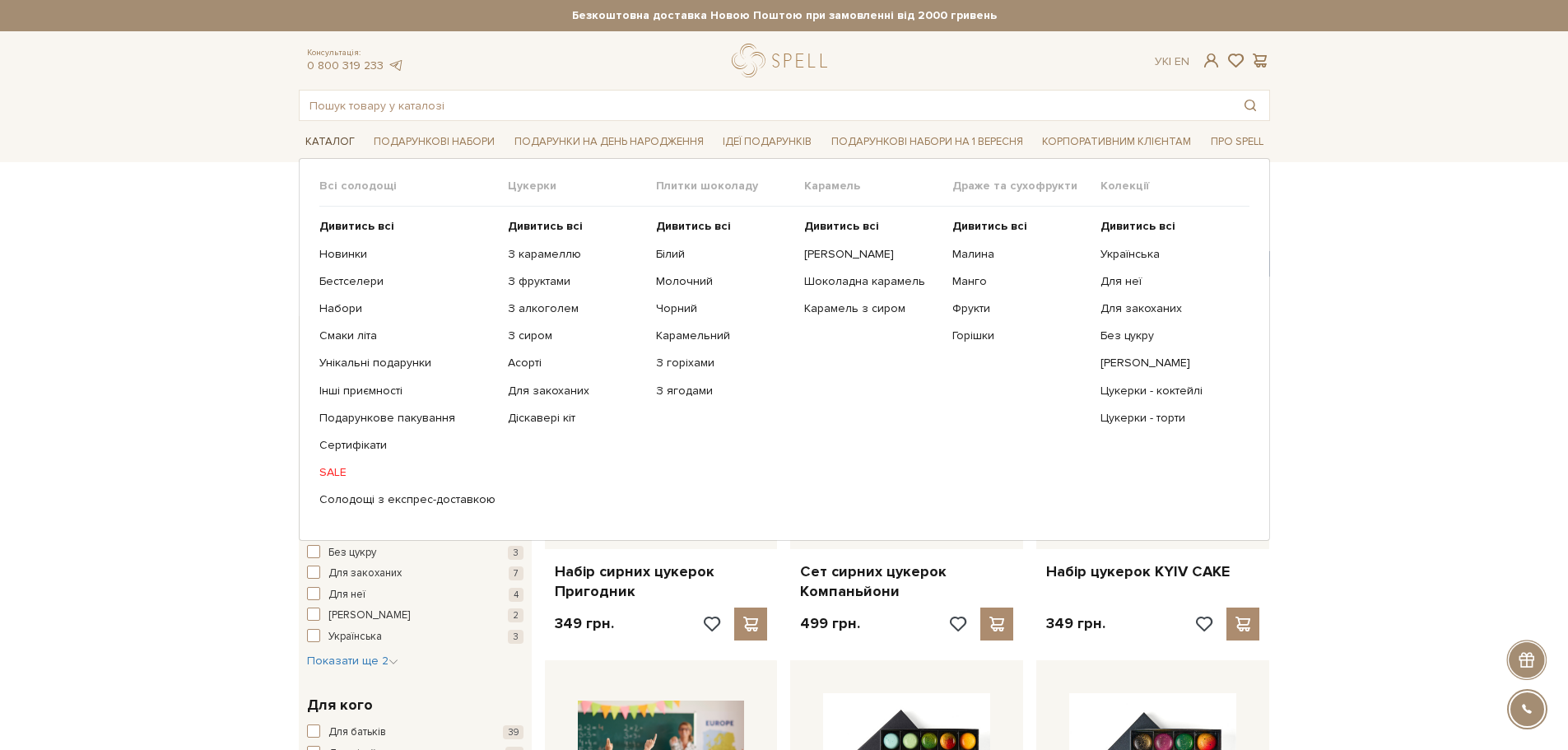
click at [330, 131] on span "Каталог" at bounding box center [330, 141] width 63 height 25
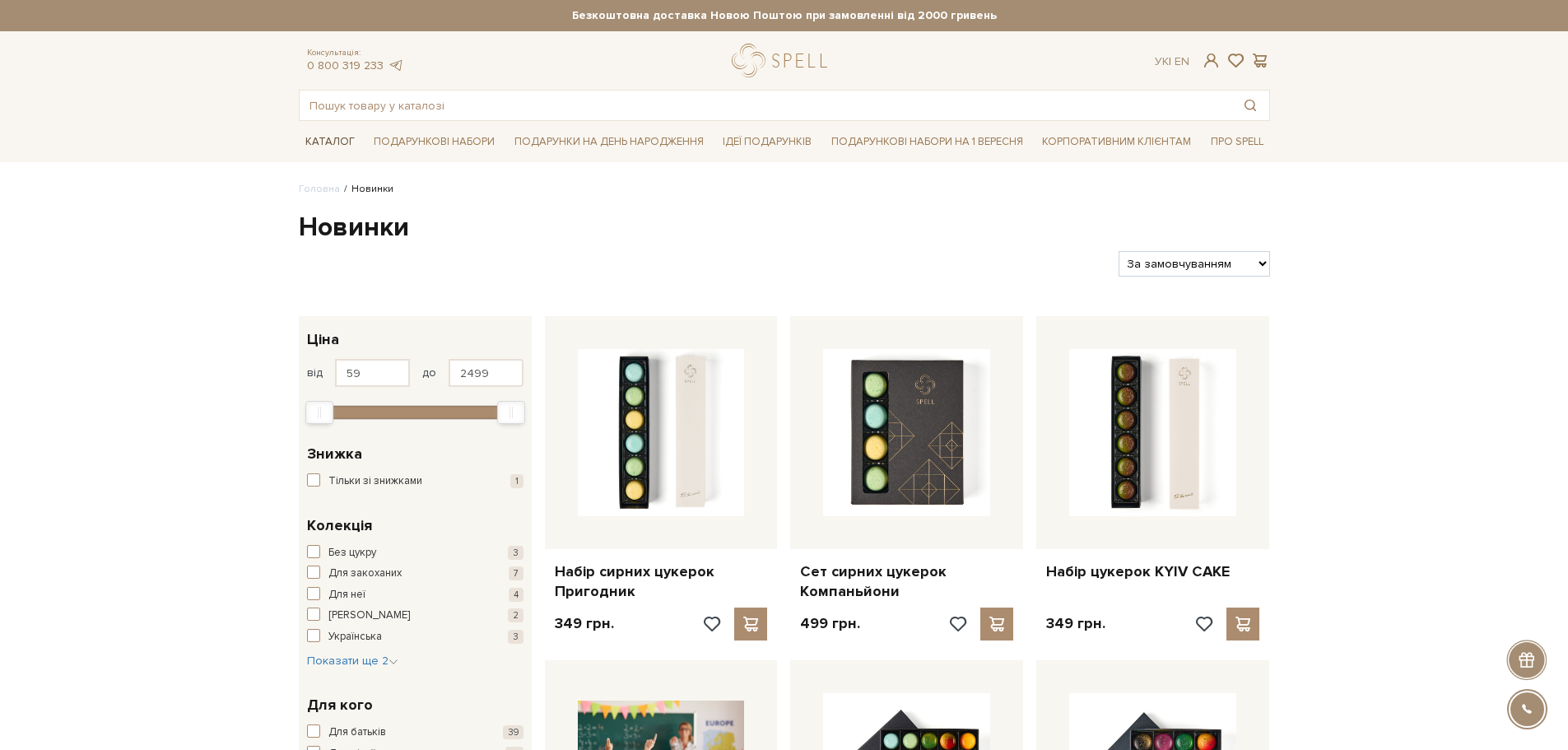
click at [328, 146] on span "Каталог" at bounding box center [330, 141] width 63 height 25
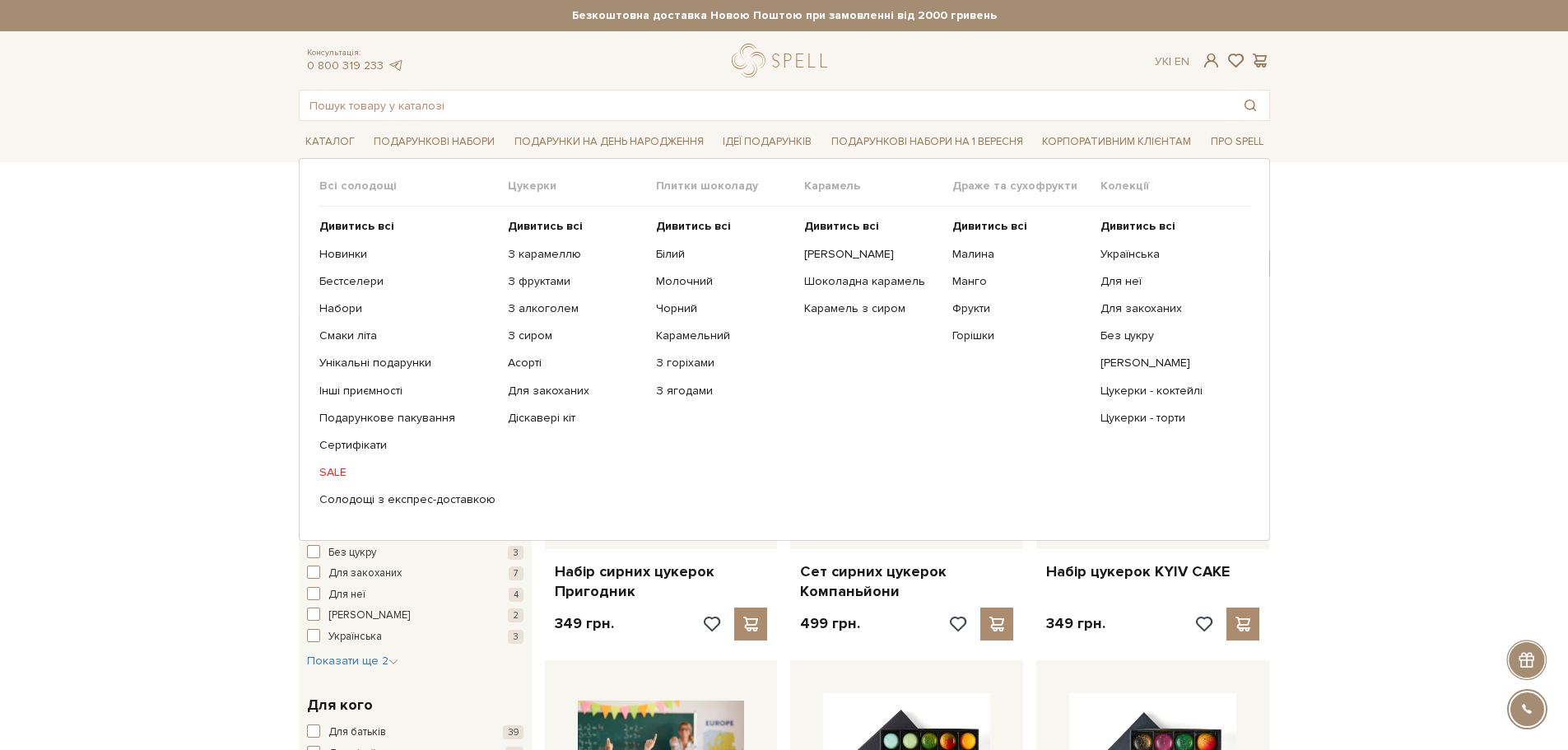
click at [1119, 426] on ul "Дивитись всі Українська Для неї Для закоханих Без цукру" at bounding box center [1175, 362] width 149 height 313
click at [1119, 419] on link "Цукерки - торти" at bounding box center [1168, 418] width 135 height 15
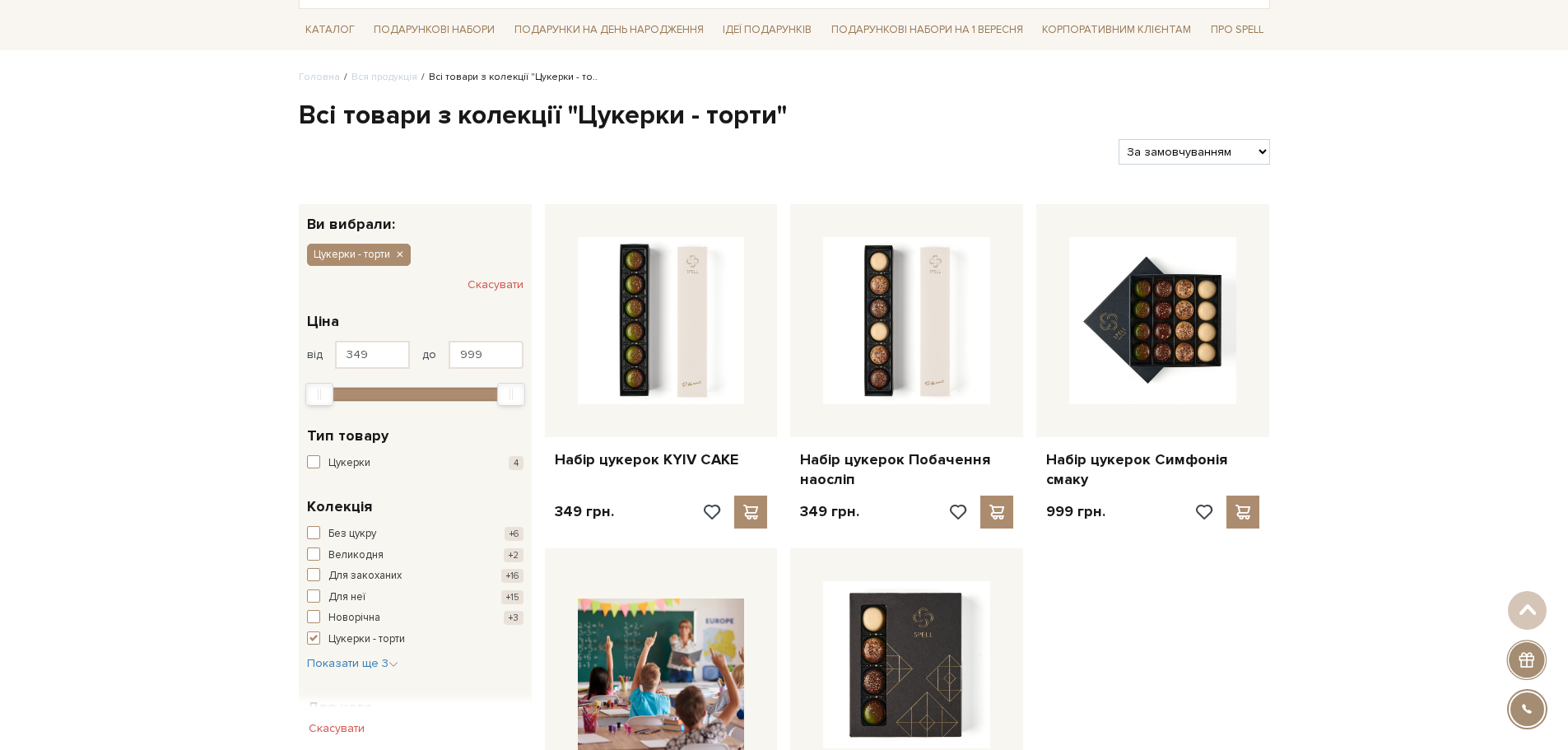
scroll to position [82, 0]
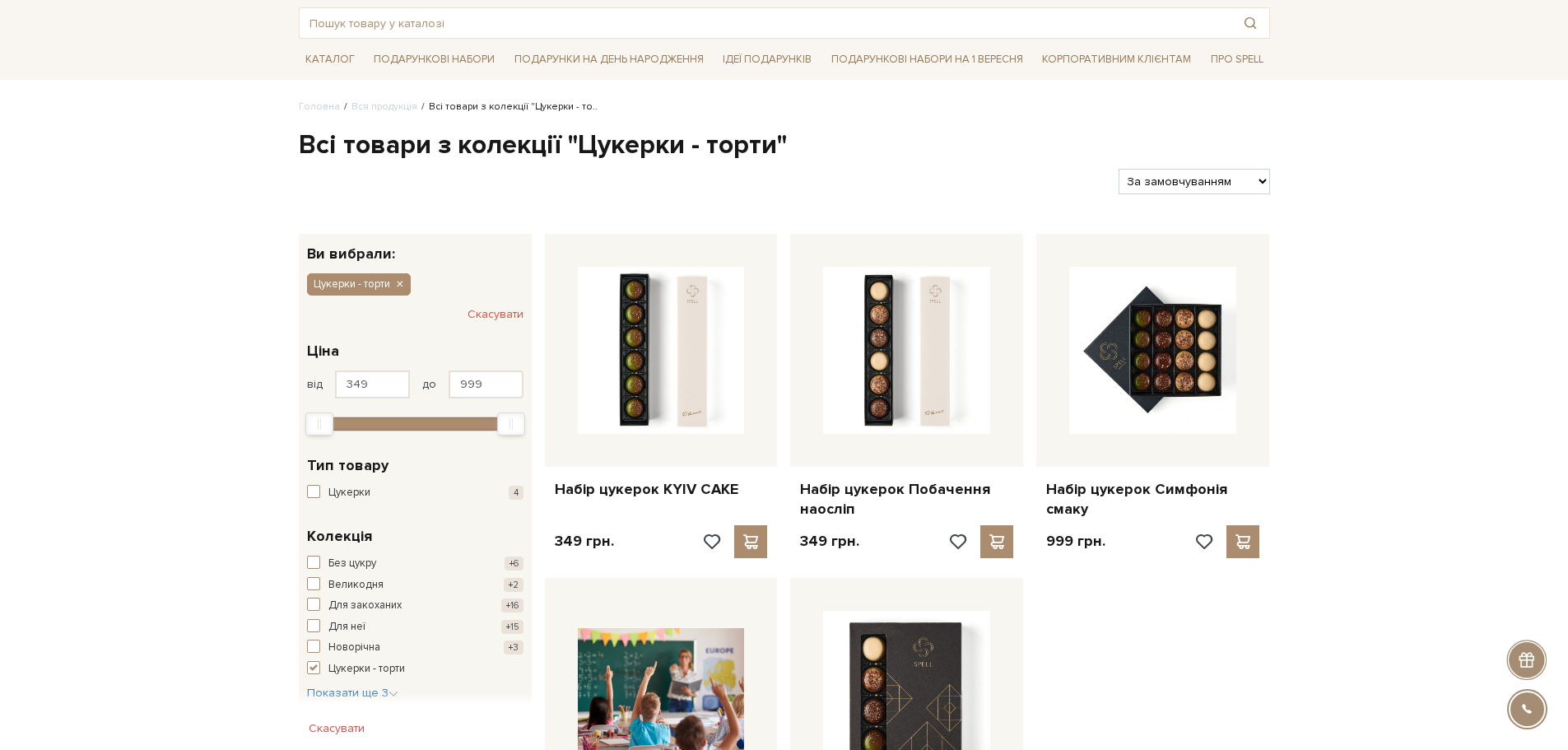
click at [483, 107] on li "Всі товари з колекції "Цукерки - то.." at bounding box center [507, 107] width 180 height 15
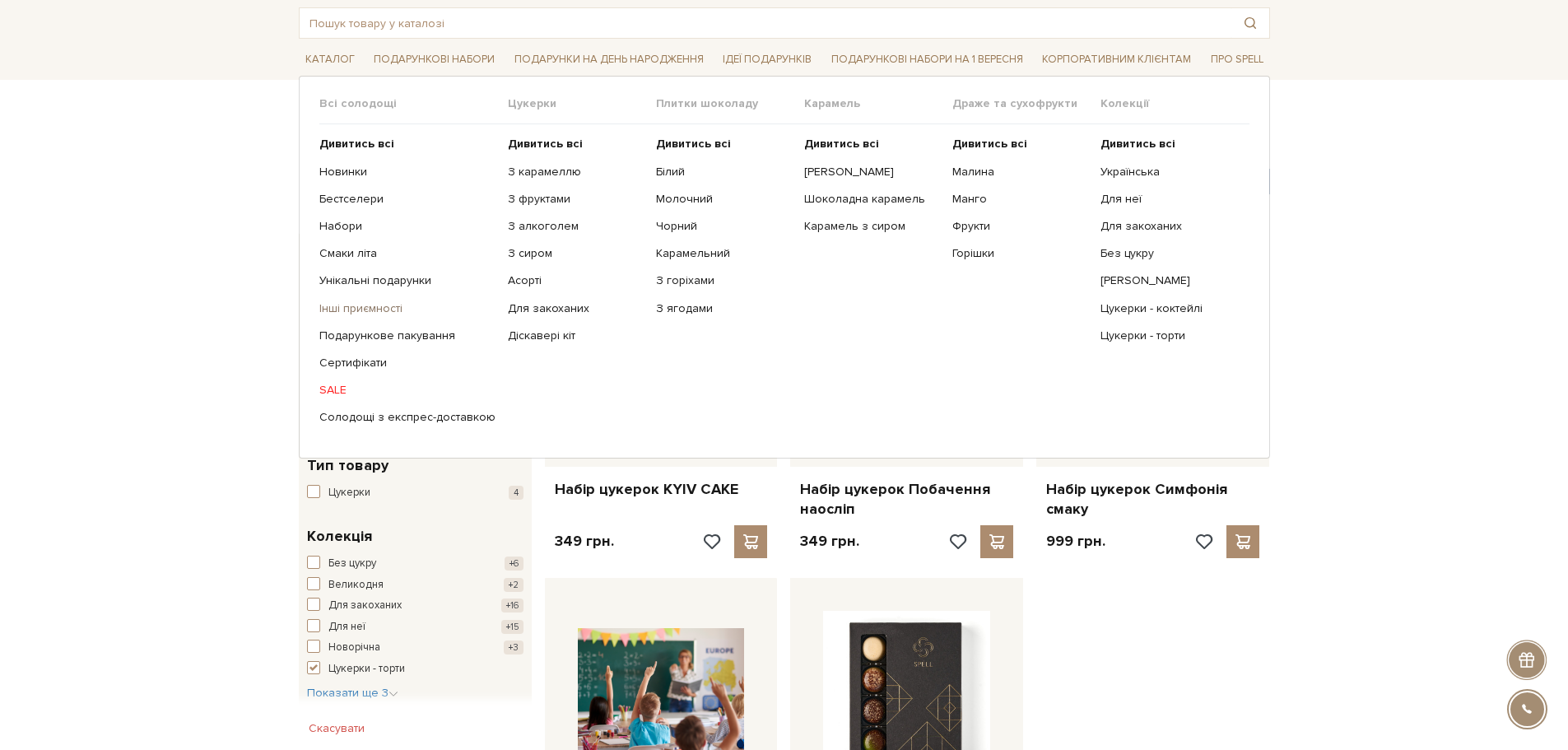
click at [343, 312] on link "Інші приємності" at bounding box center [407, 308] width 177 height 15
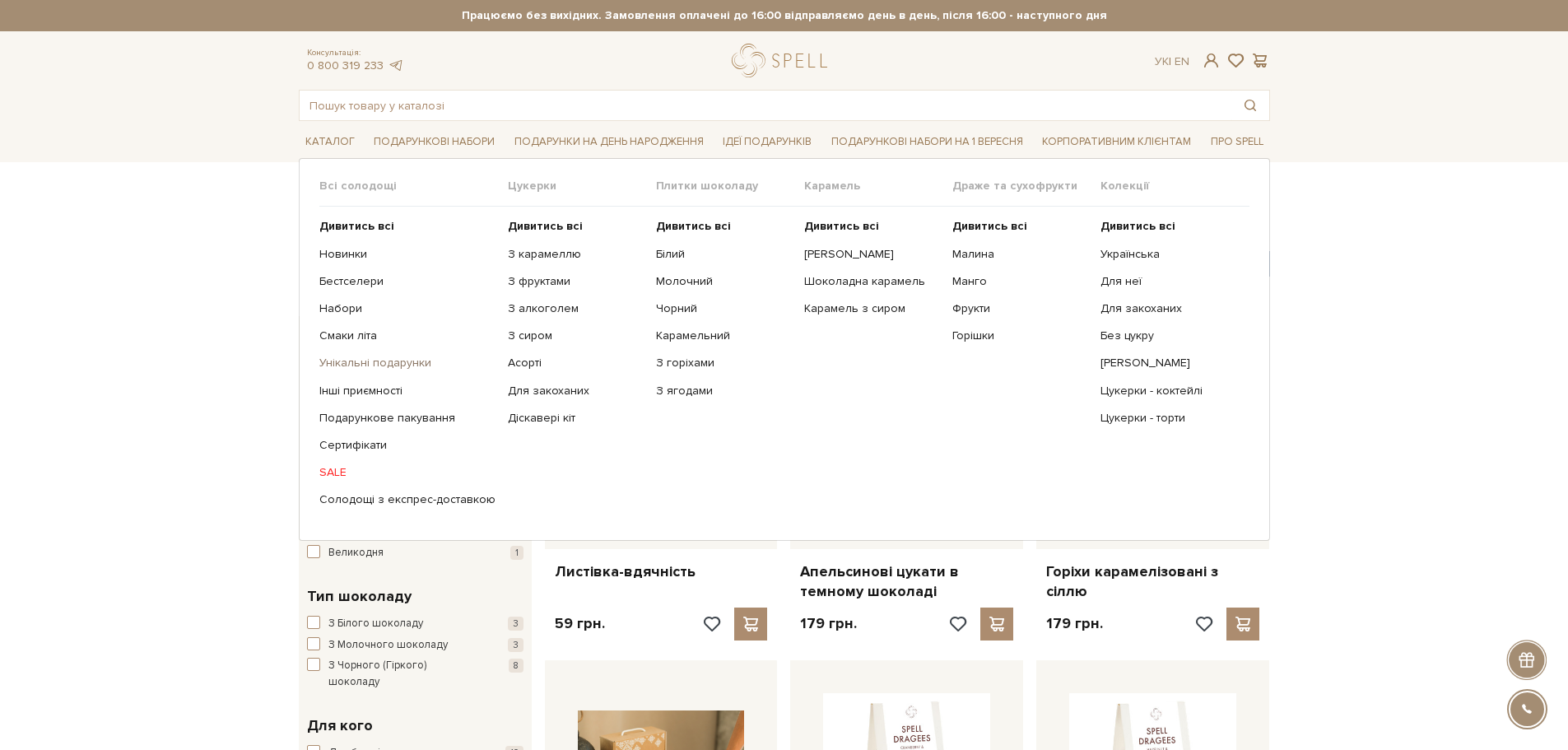
click at [335, 360] on link "Унікальні подарунки" at bounding box center [407, 363] width 177 height 15
